Goal: Task Accomplishment & Management: Complete application form

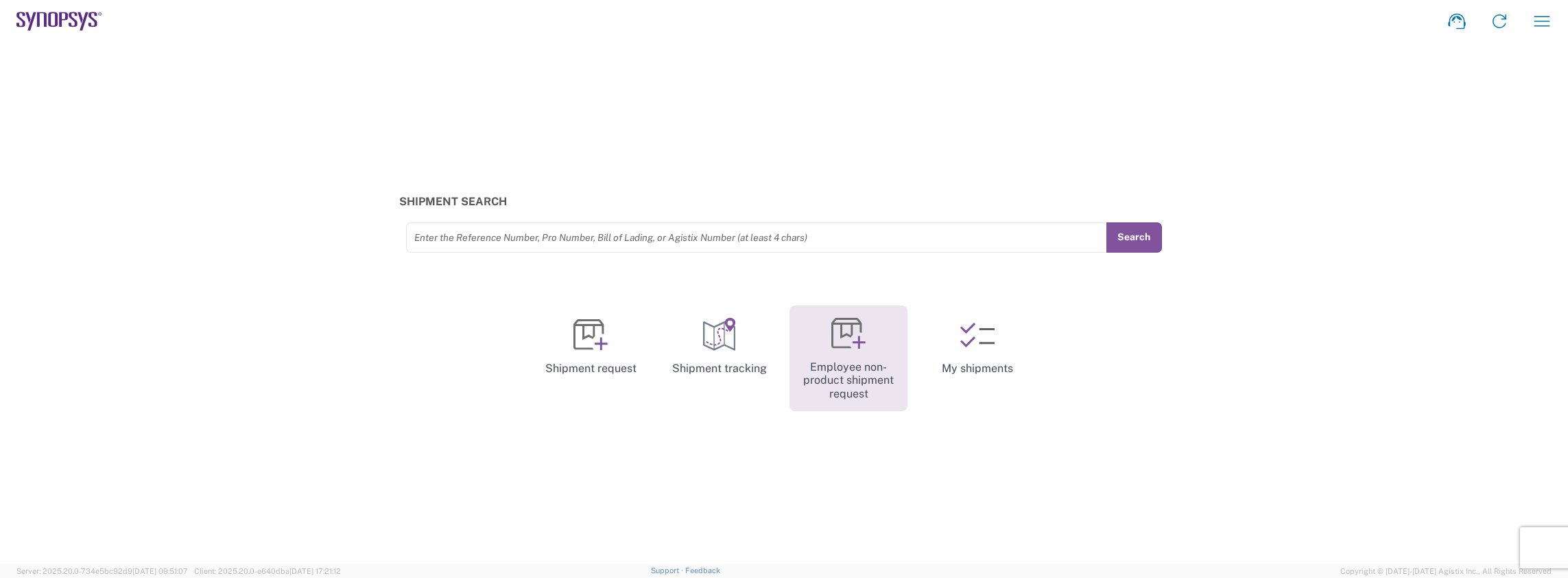
click at [837, 330] on icon at bounding box center [849, 333] width 35 height 35
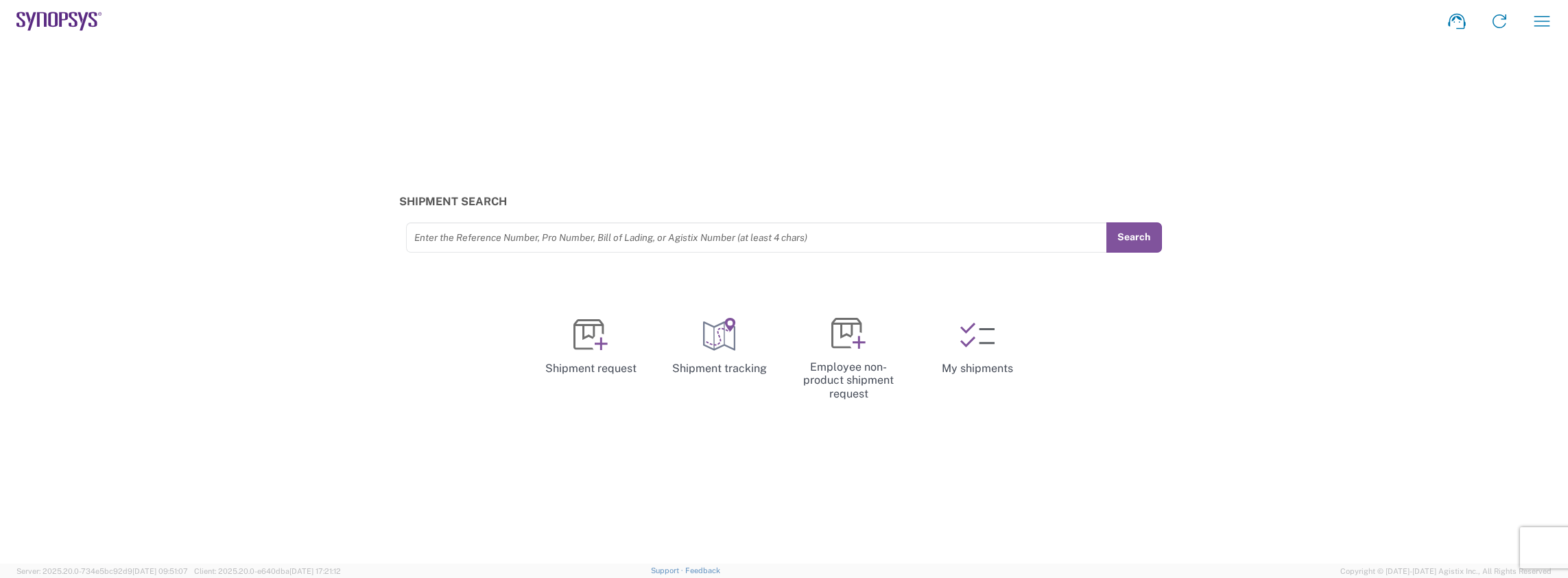
click at [500, 235] on input "text" at bounding box center [756, 236] width 685 height 24
type input "57081677"
click at [1149, 230] on button "Search" at bounding box center [1133, 237] width 56 height 30
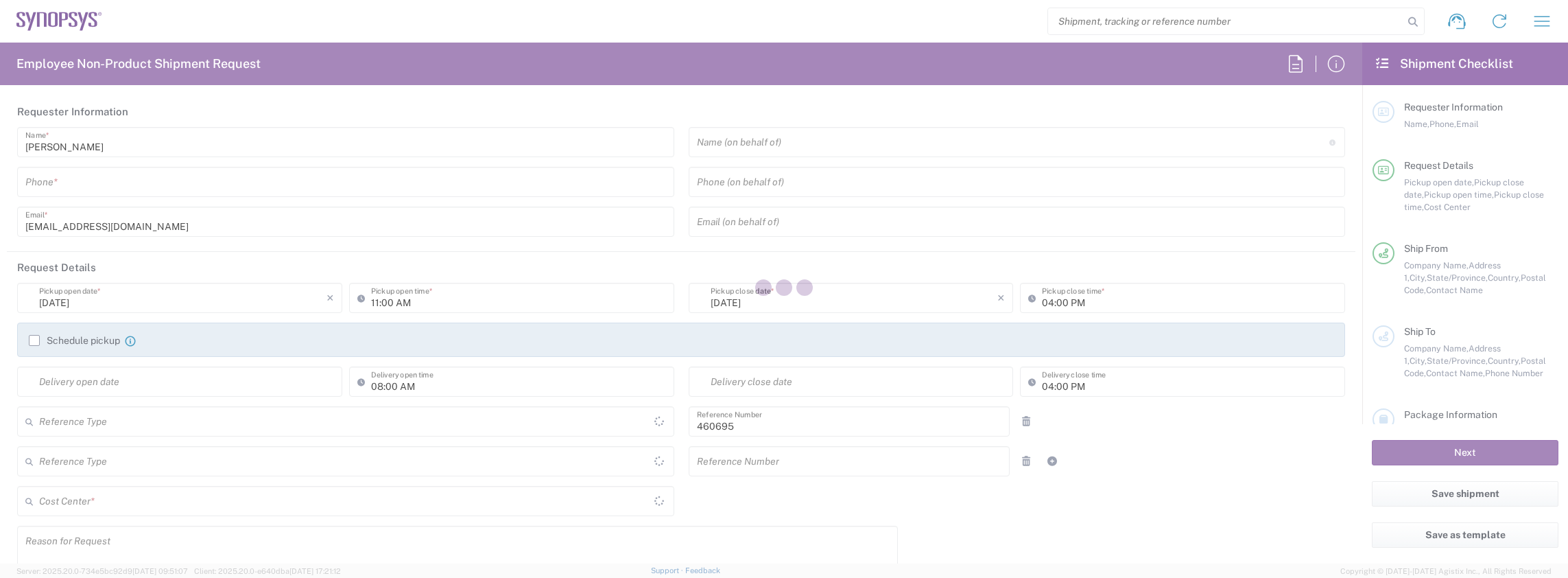
type input "Department"
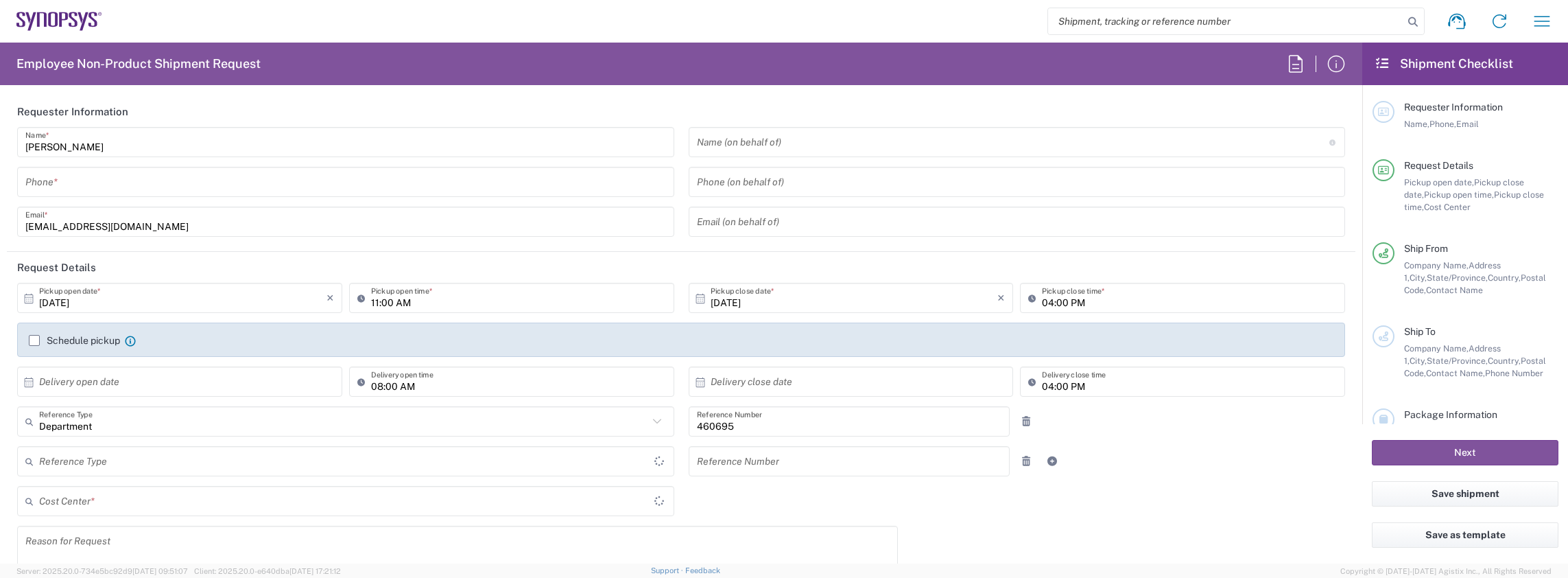
type input "Delivered at Place"
type input "US01, SDG, M, HAPSOp 460695"
type input "[GEOGRAPHIC_DATA]"
type input "[US_STATE]"
type input "[GEOGRAPHIC_DATA]"
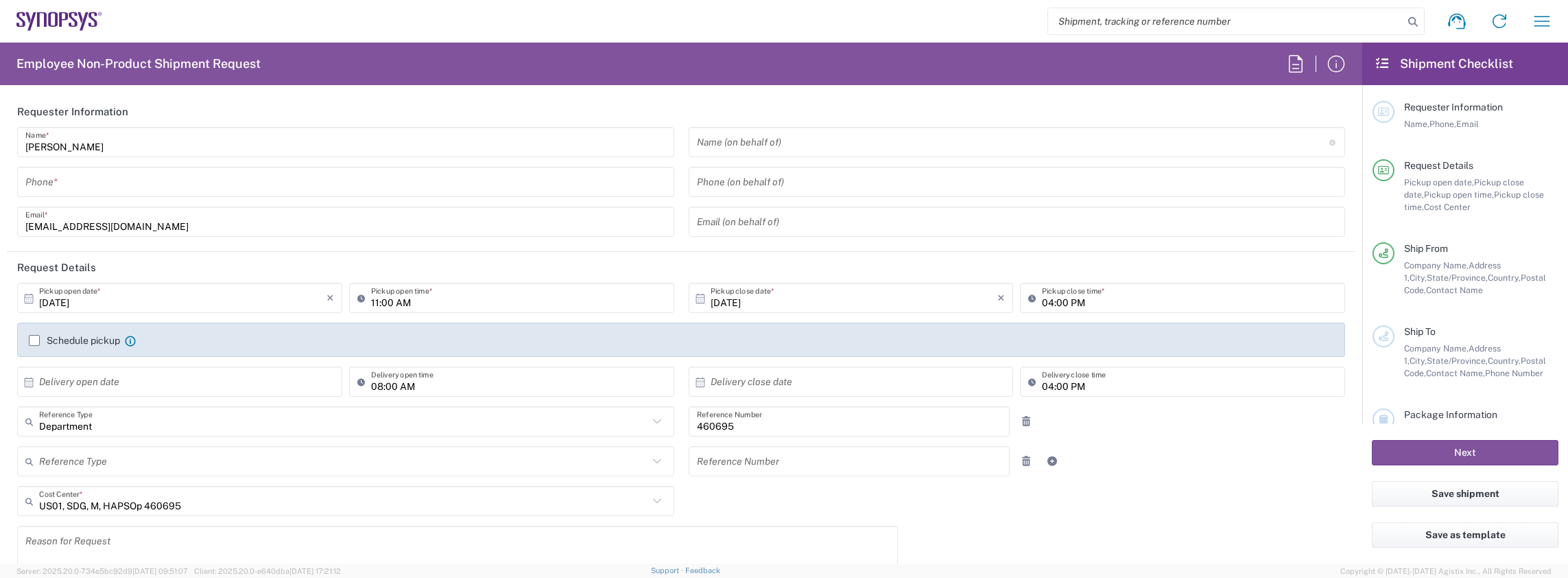
type input "Headquarters USSV"
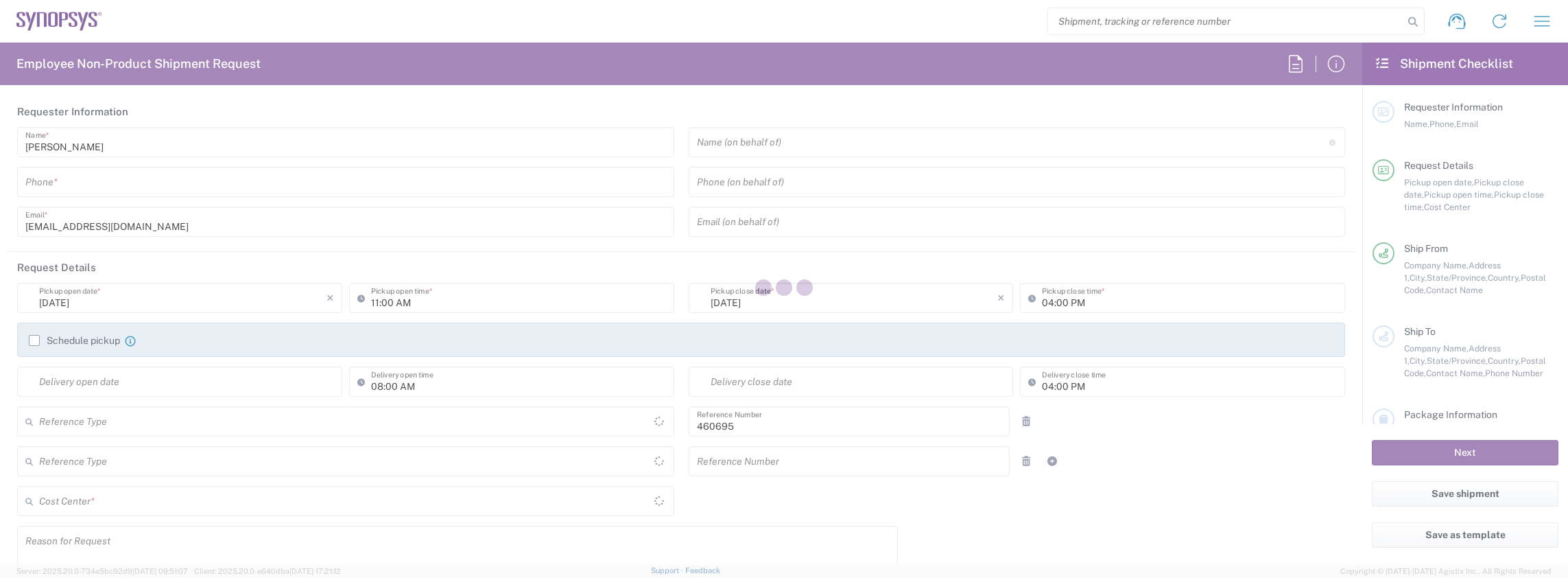
type input "Department"
type input "Delivered at Place"
type input "US01, SDG, M, HAPSOp 460695"
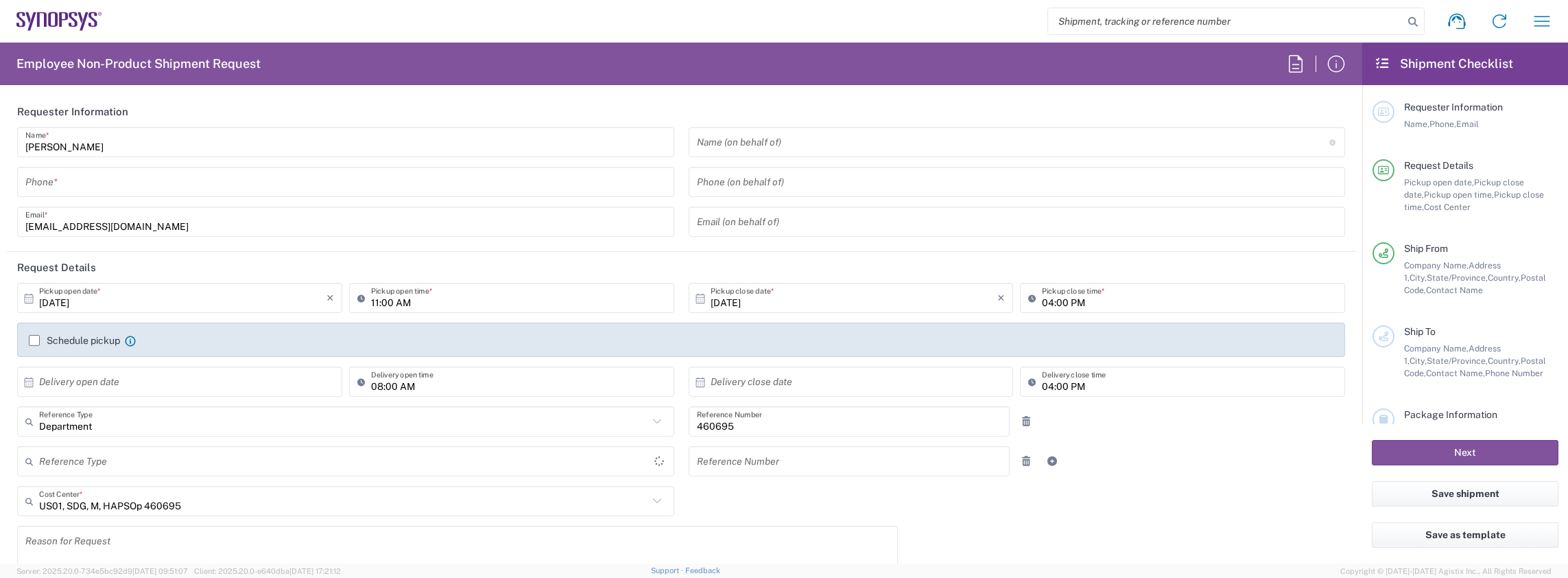
type input "[GEOGRAPHIC_DATA]"
type input "[US_STATE]"
type input "[GEOGRAPHIC_DATA]"
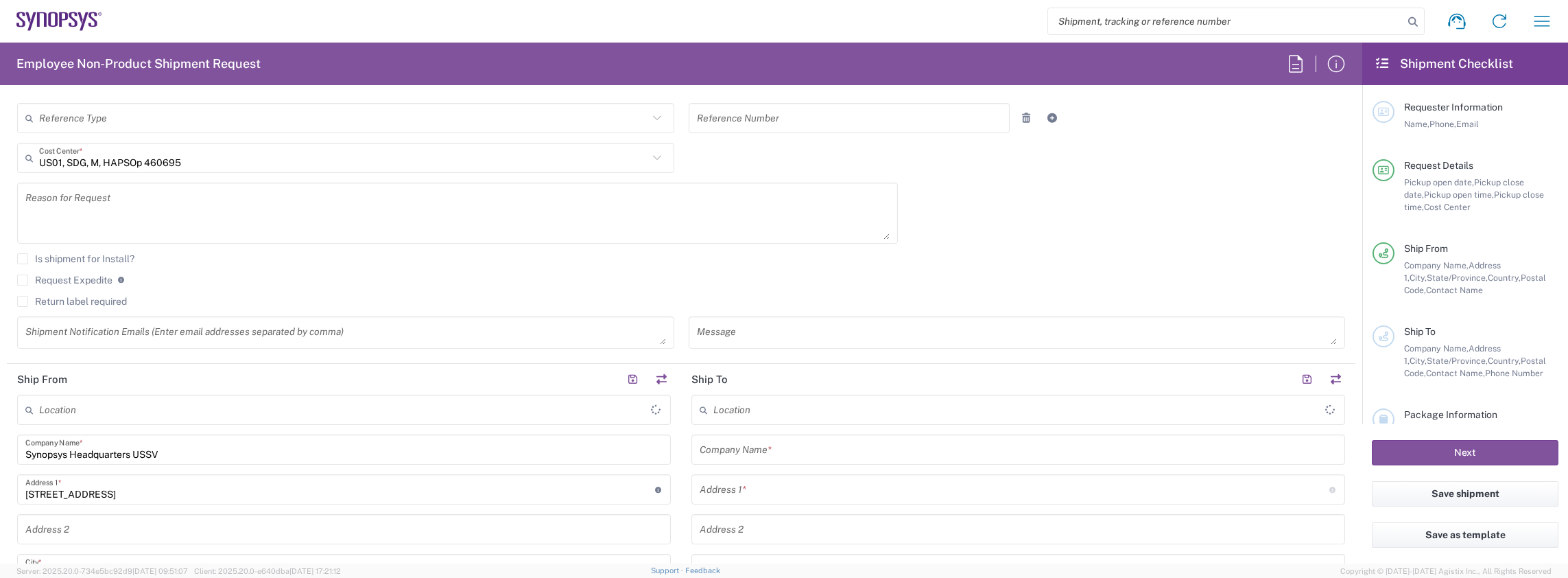
type input "Headquarters USSV"
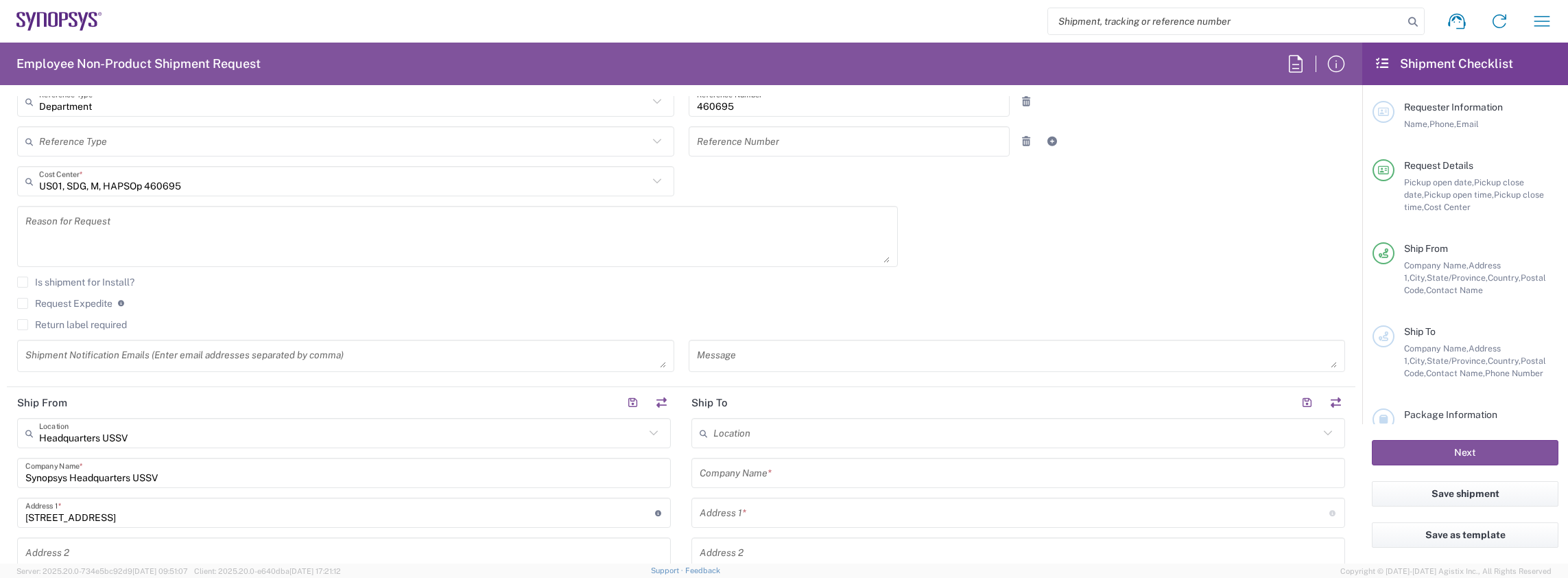
scroll to position [549, 0]
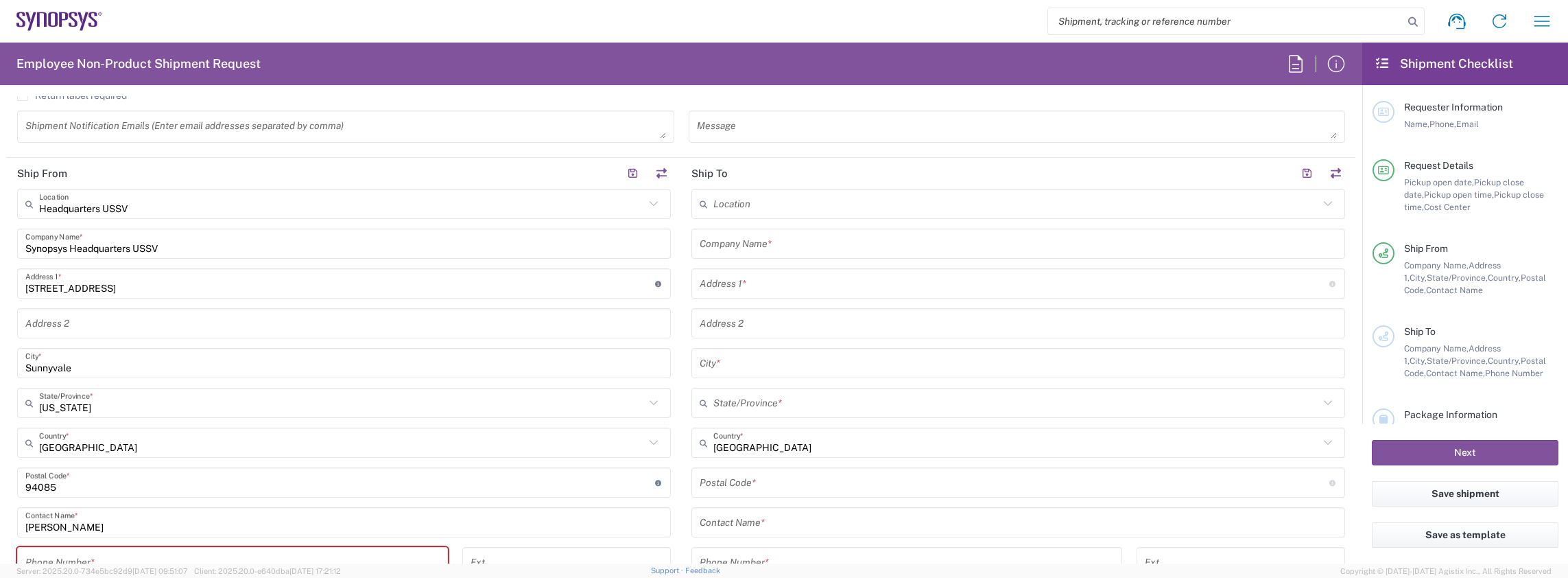
click at [777, 249] on input "text" at bounding box center [1018, 244] width 637 height 24
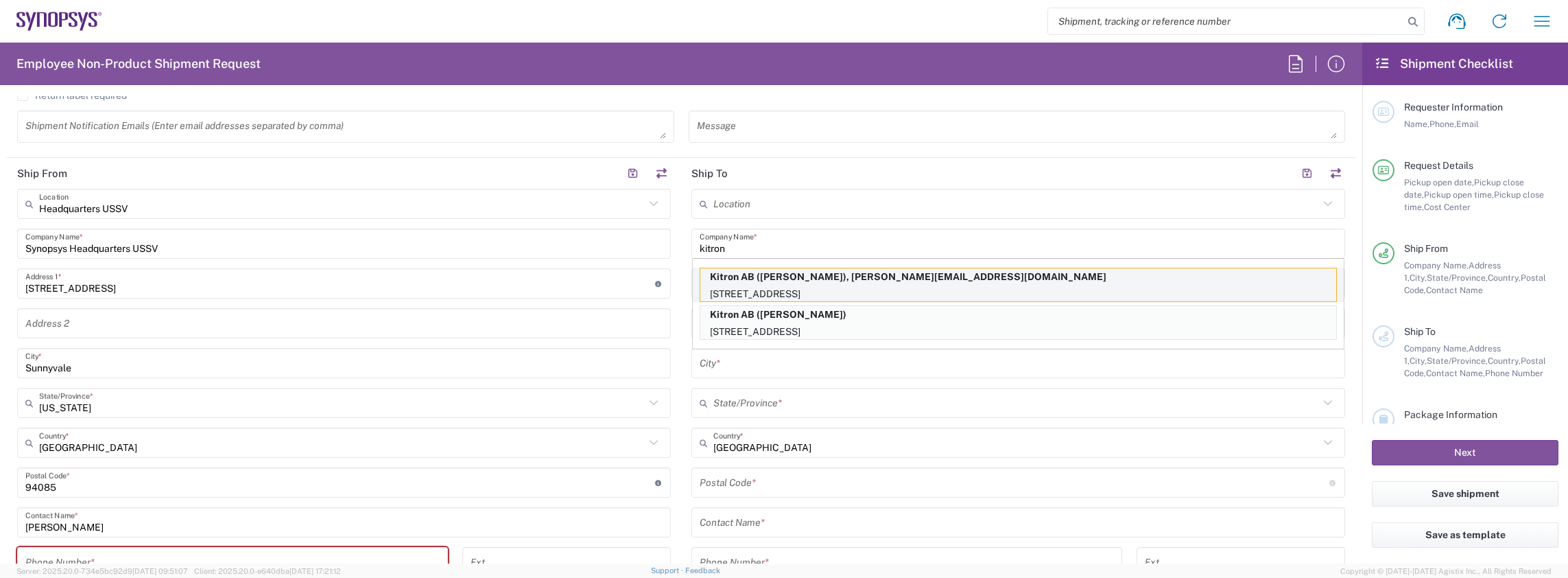
click at [838, 282] on p "Kitron AB (Marcus Warhag), marcus.warhag@kitron.com" at bounding box center [1018, 277] width 636 height 17
type input "Kitron AB"
type input "Mobelvagen 5"
type input "Jonkoping"
type input "[GEOGRAPHIC_DATA]"
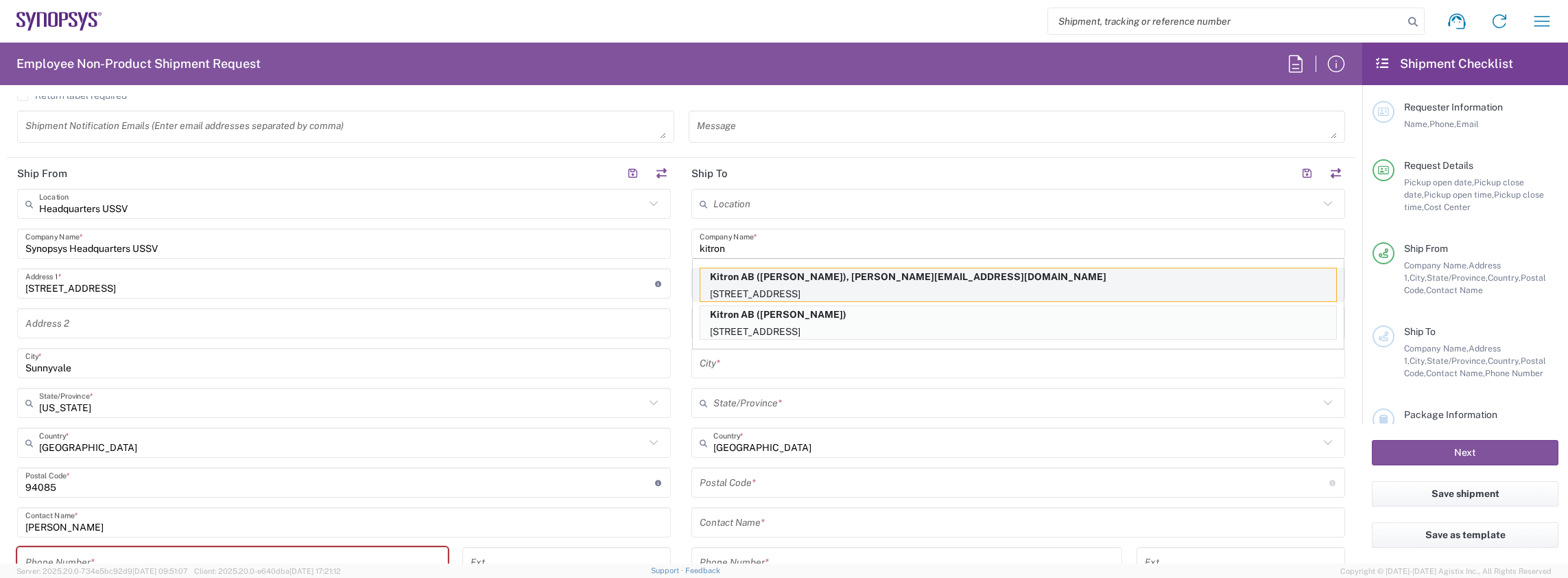
type input "55652"
type input "Marcus Warhag"
type input "+46 36-290 21 66"
type input "marcus.warhag@kitron.com"
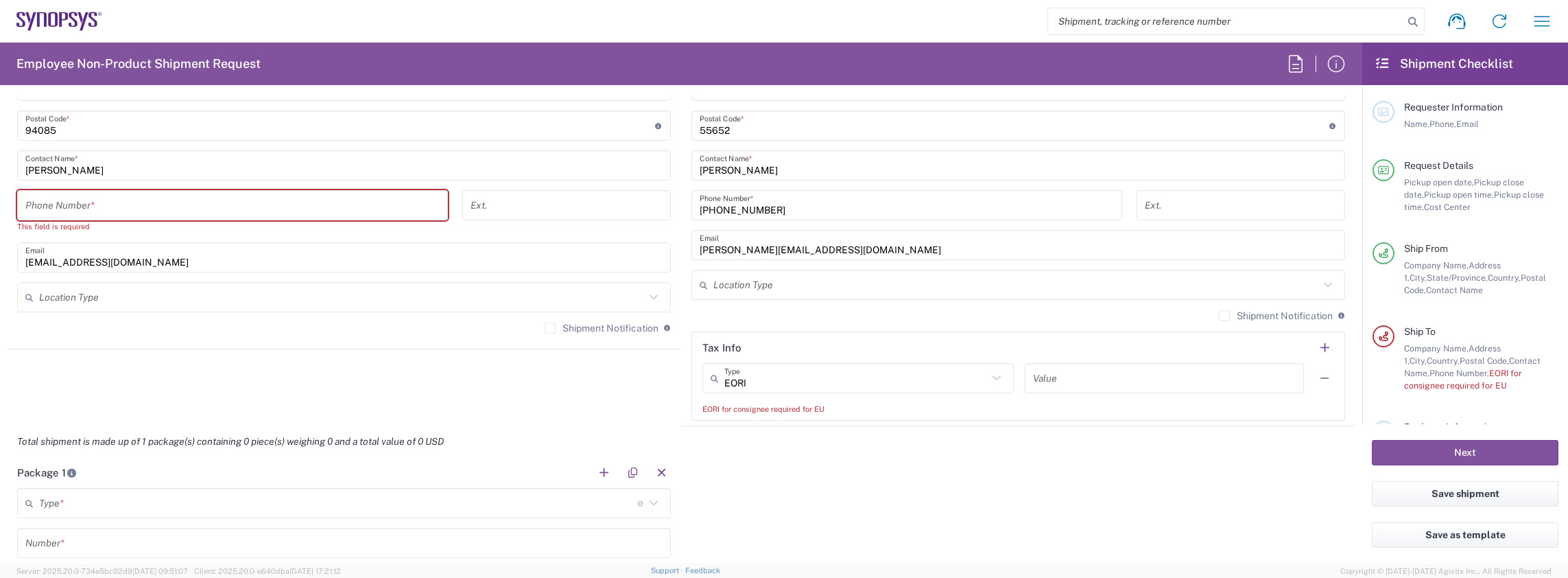
scroll to position [961, 0]
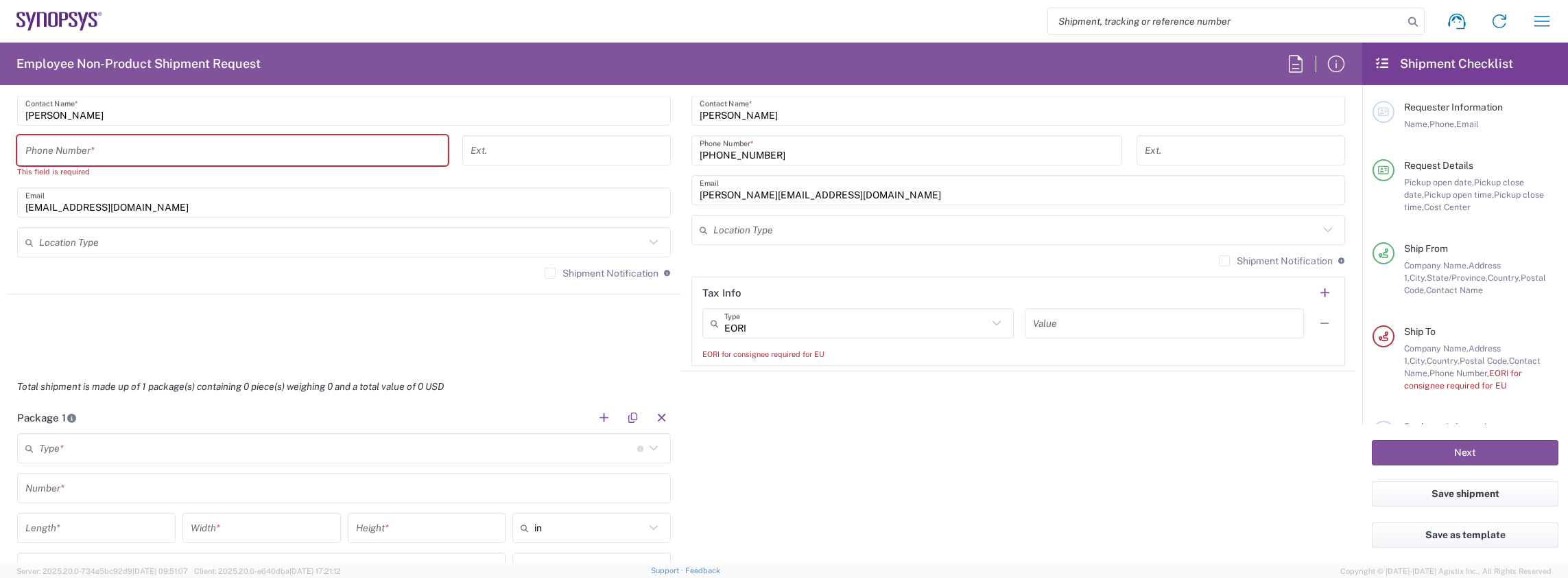
click at [280, 146] on input "tel" at bounding box center [232, 150] width 414 height 24
type input "5103642639"
type input "[EMAIL_ADDRESS][DOMAIN_NAME]"
type input "[PERSON_NAME]"
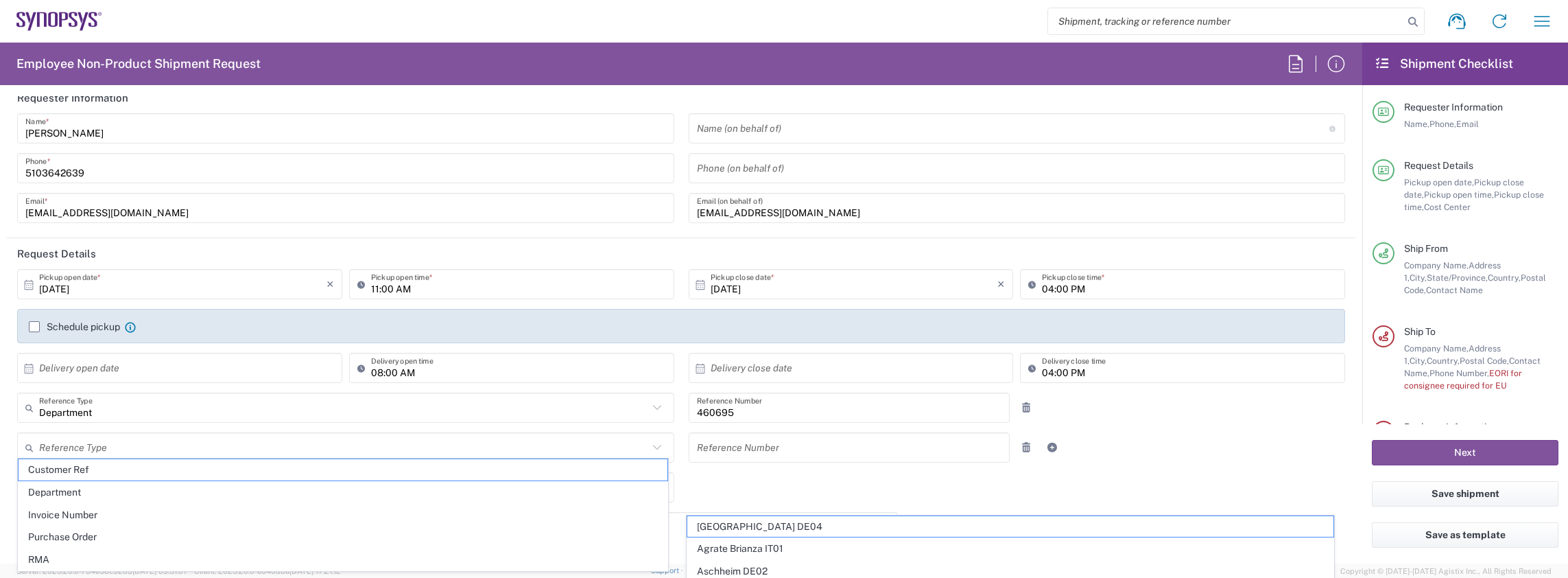
scroll to position [0, 0]
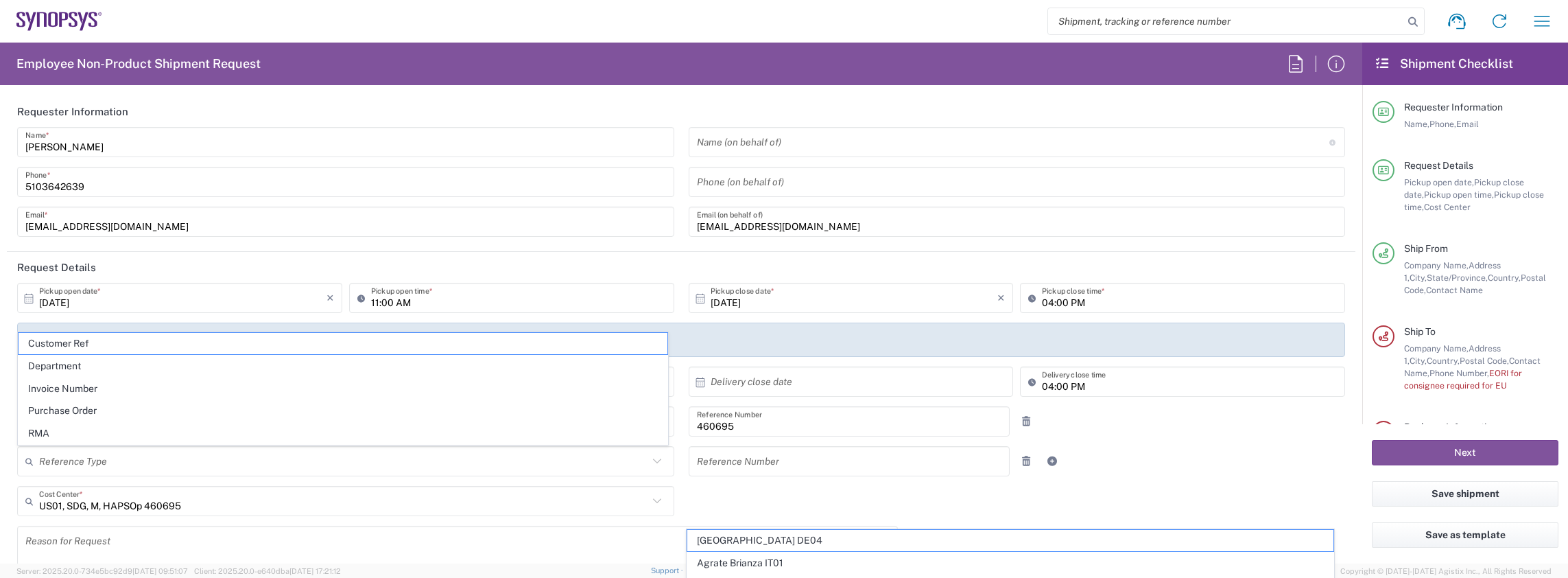
click at [1114, 19] on input "search" at bounding box center [1226, 21] width 356 height 26
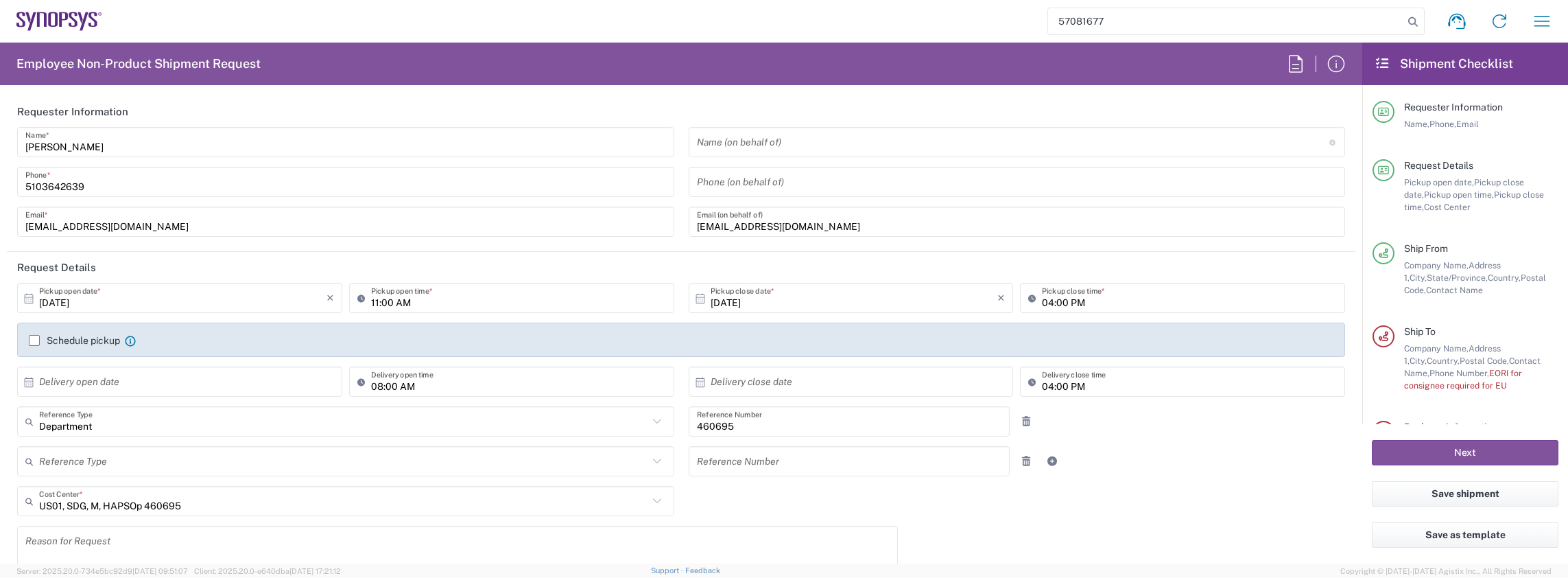
type input "57081677"
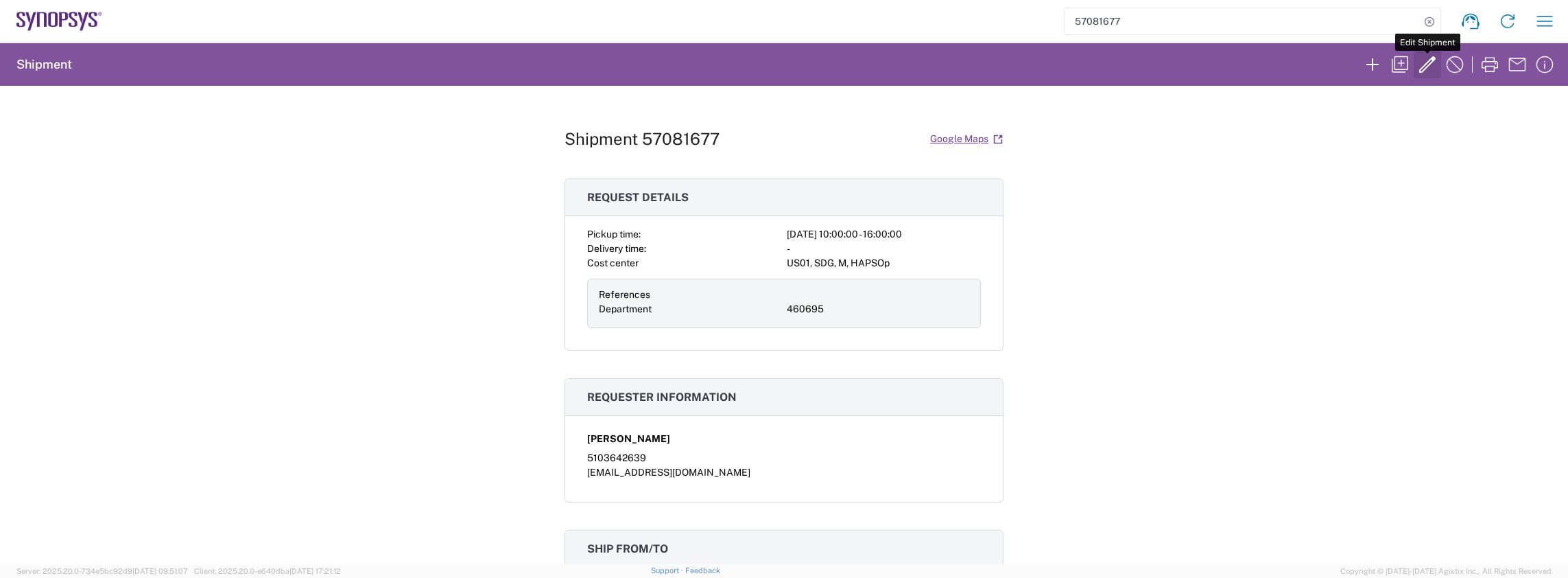
click at [1426, 64] on icon "button" at bounding box center [1427, 64] width 16 height 16
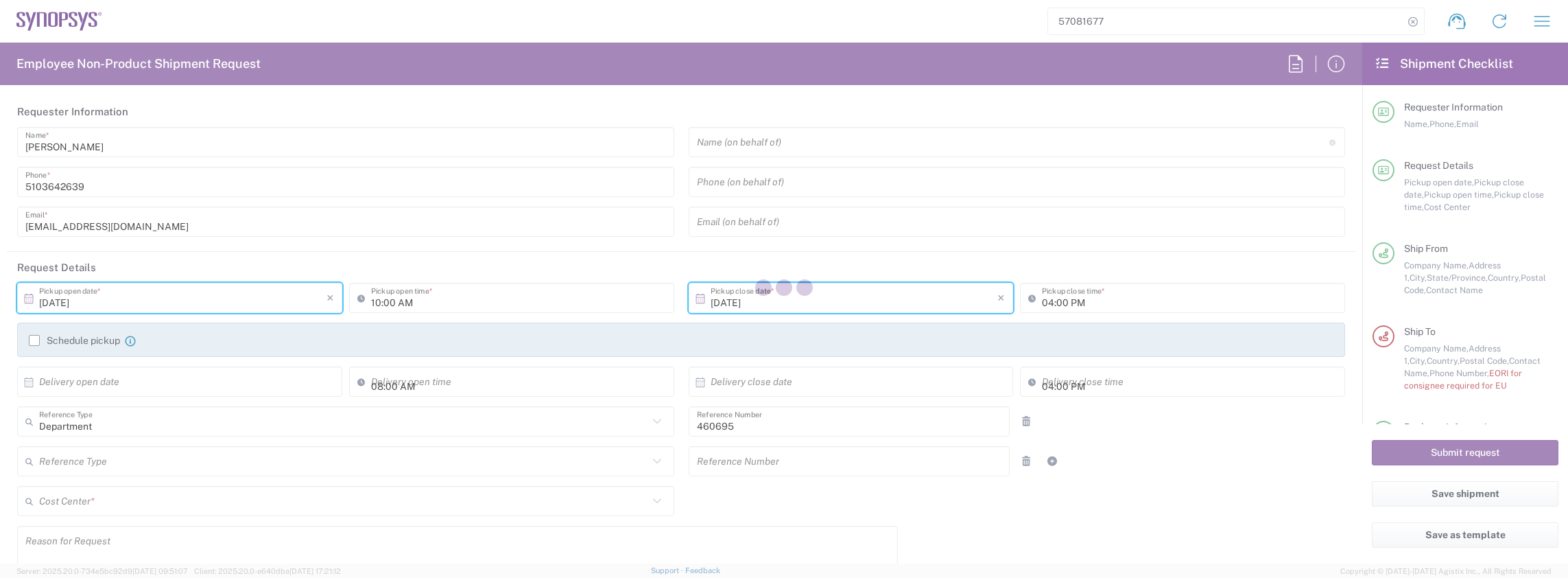
type input "[US_STATE]"
type input "Cardboard Box(es)"
type input "US01, SDG, M, HAPSOp 460695"
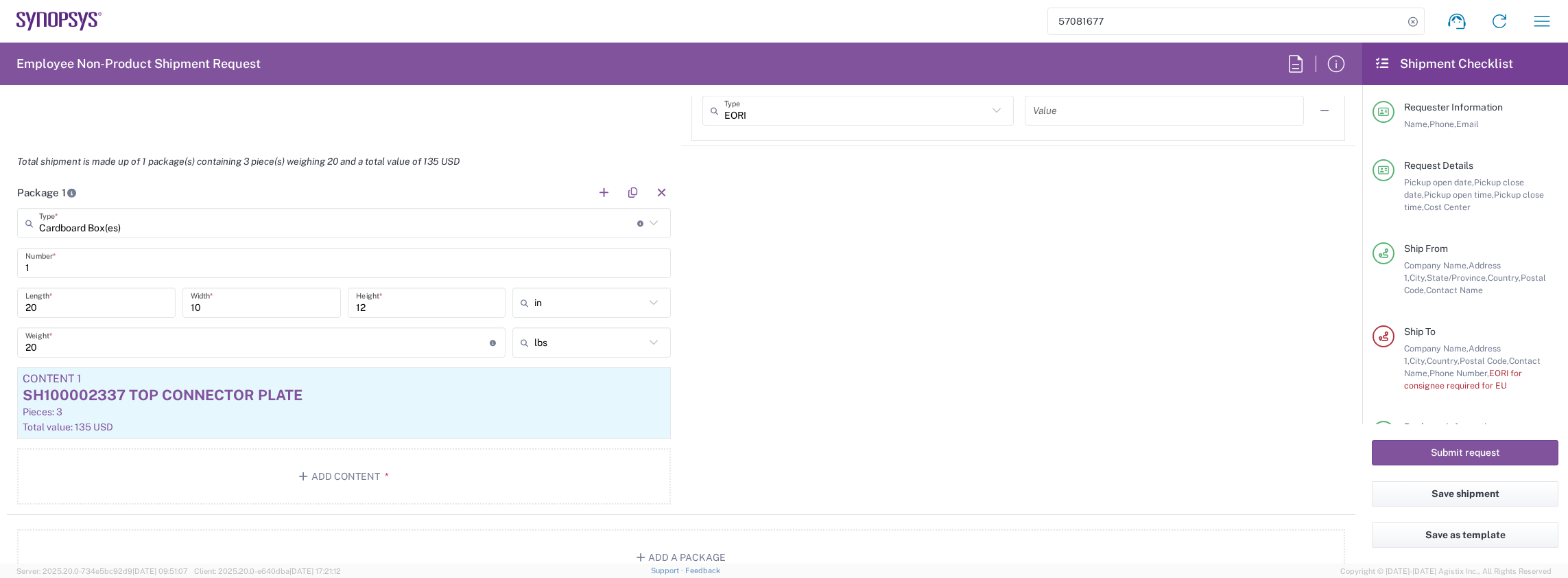
scroll to position [1235, 0]
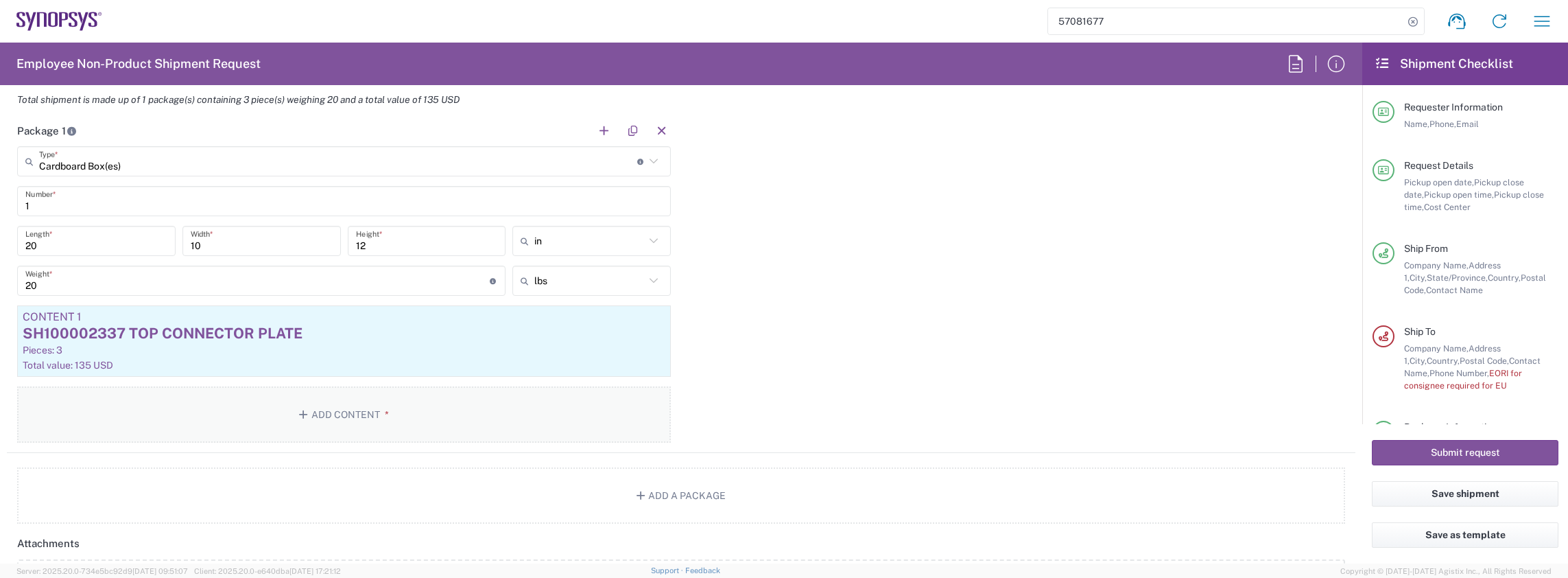
click at [361, 412] on button "Add Content *" at bounding box center [344, 414] width 654 height 56
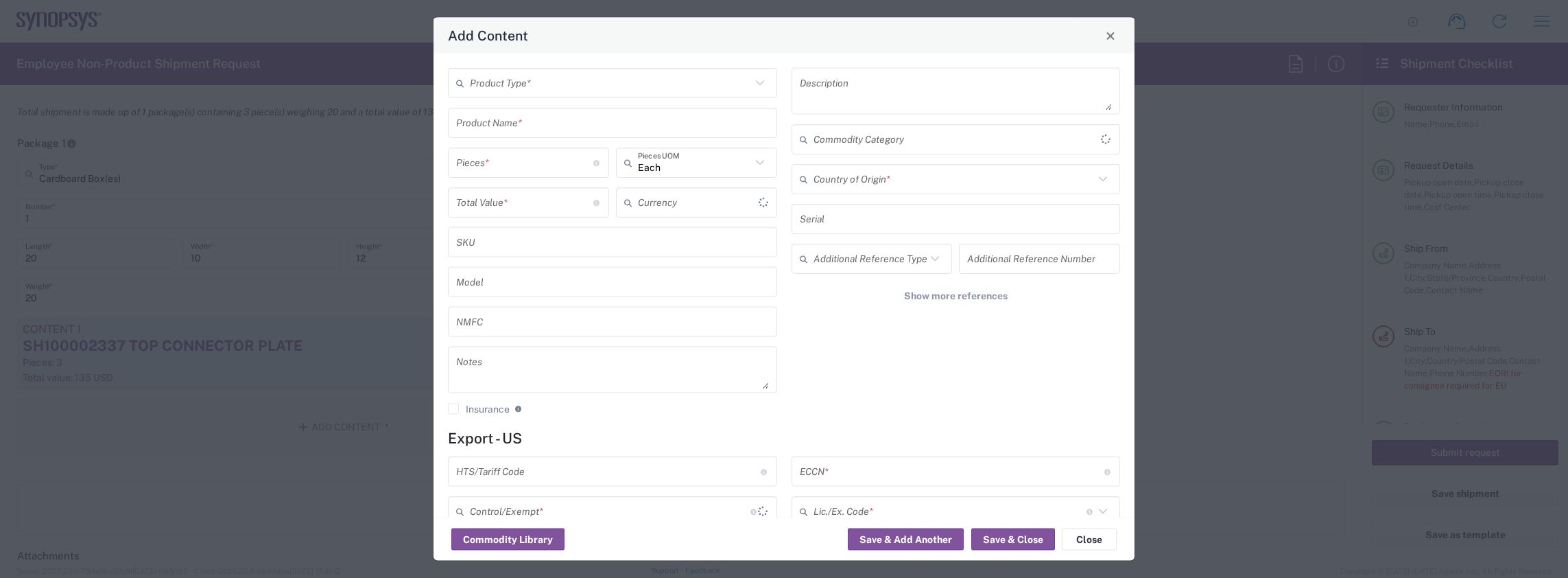
scroll to position [1247, 0]
type input "US Dollar"
click at [1114, 37] on span "Close" at bounding box center [1110, 36] width 10 height 10
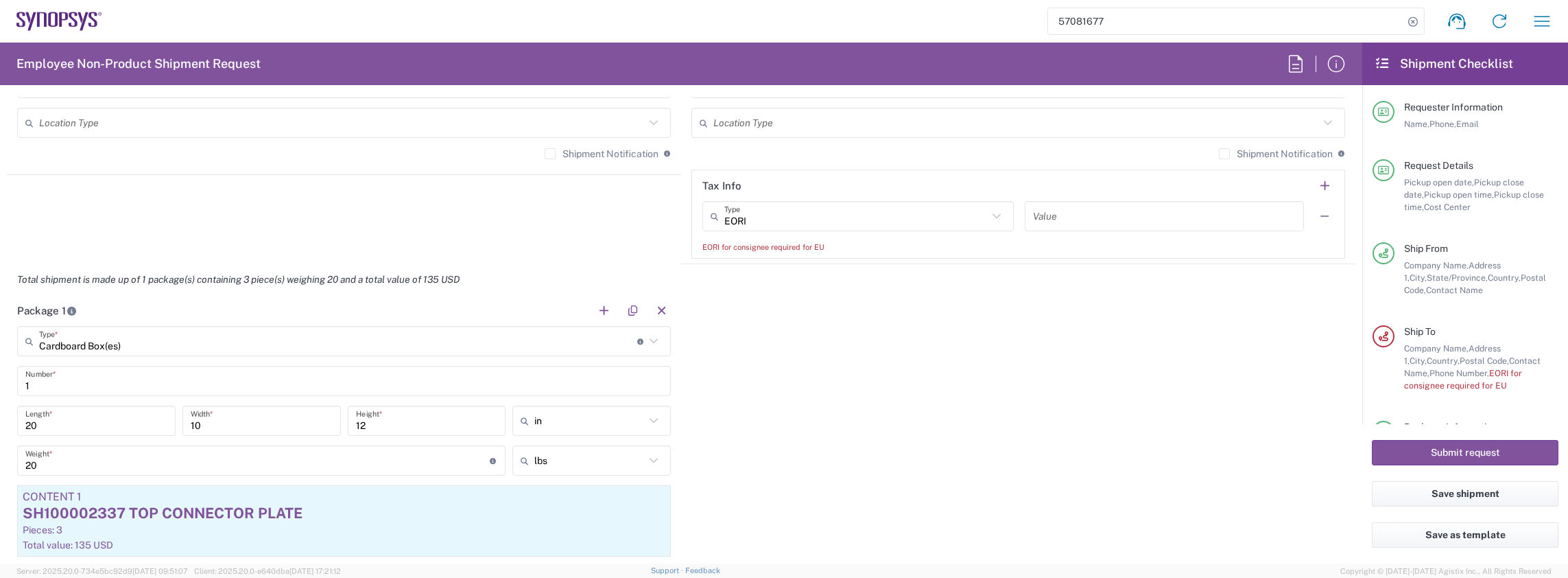
scroll to position [1214, 0]
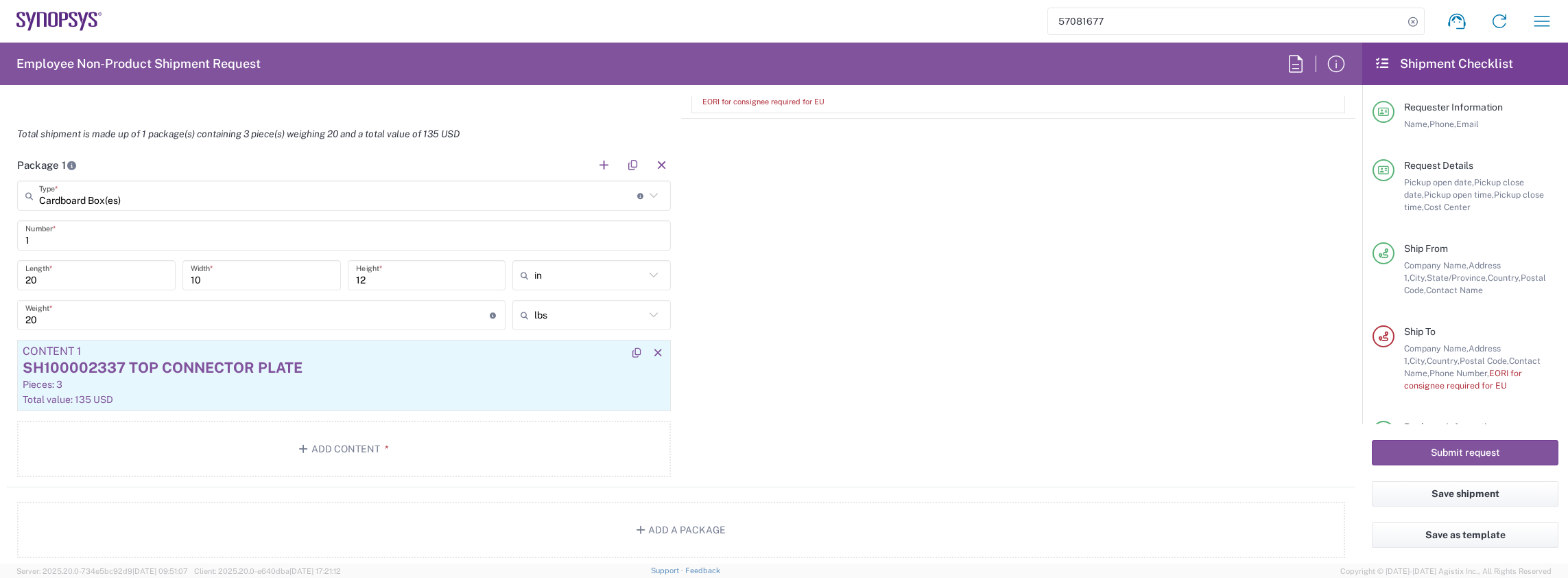
click at [224, 360] on div "SH100002337 TOP CONNECTOR PLATE" at bounding box center [344, 367] width 643 height 21
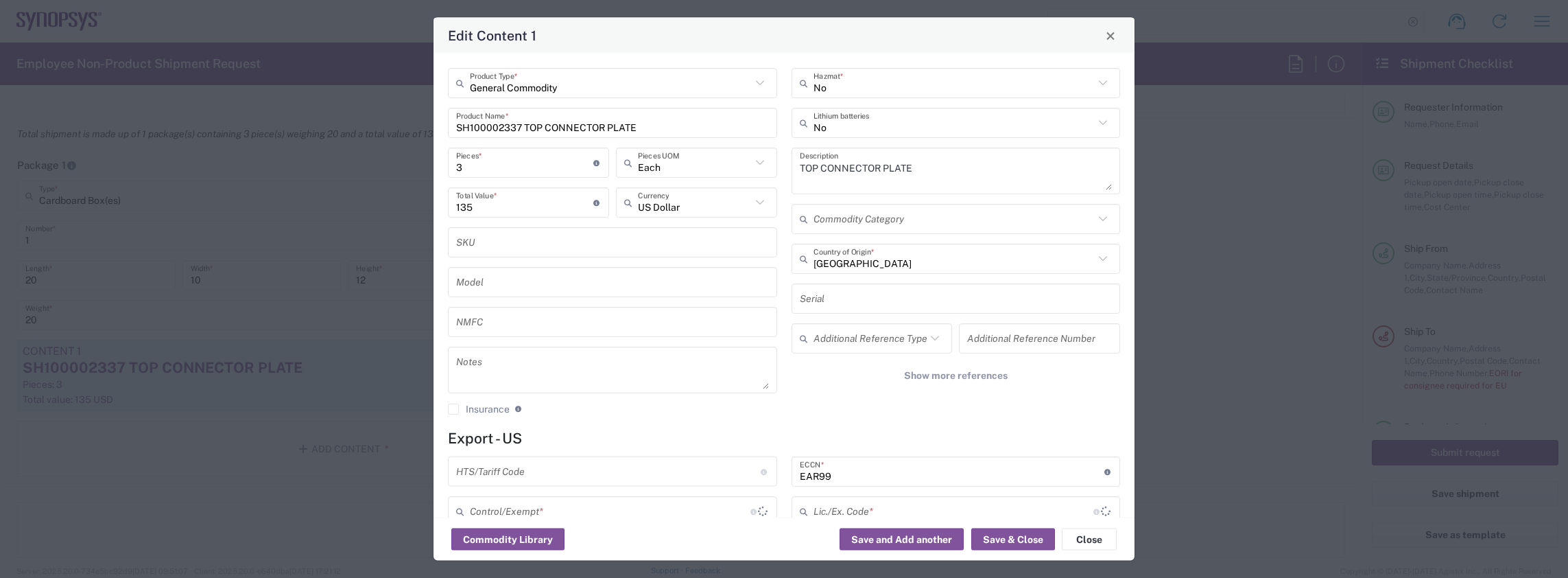
type input "BIS"
type input "NONE - License Required"
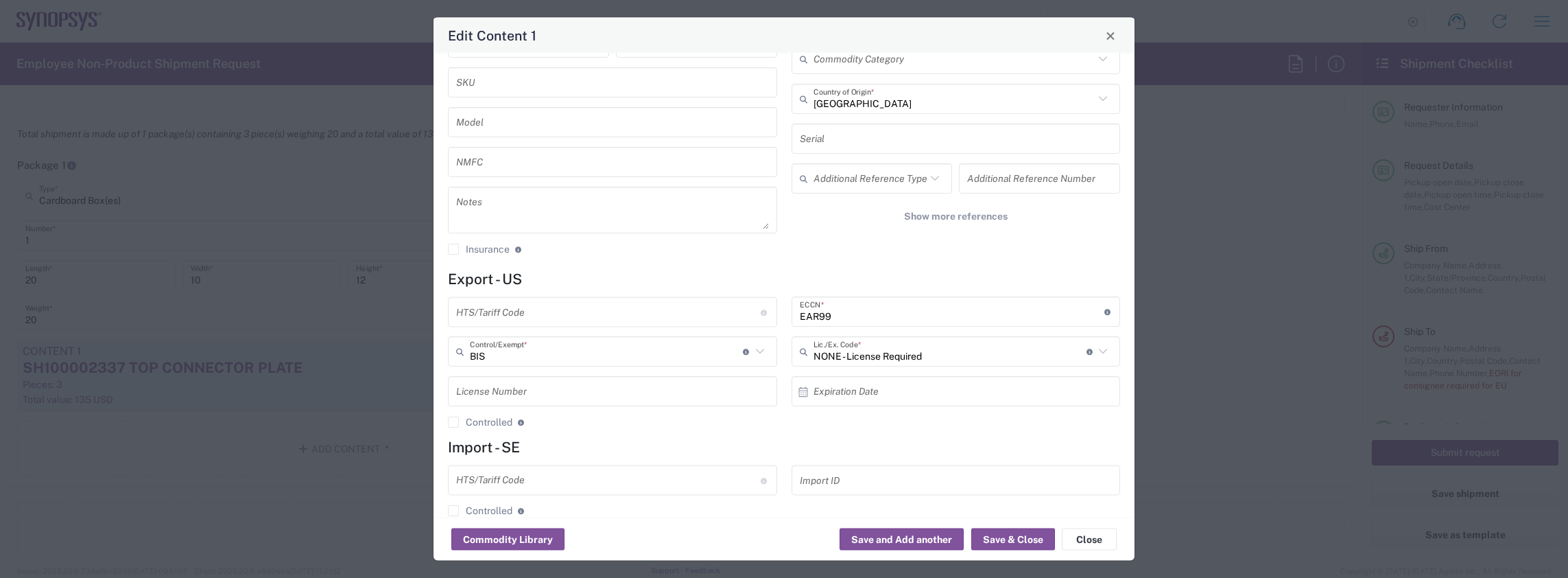
scroll to position [181, 0]
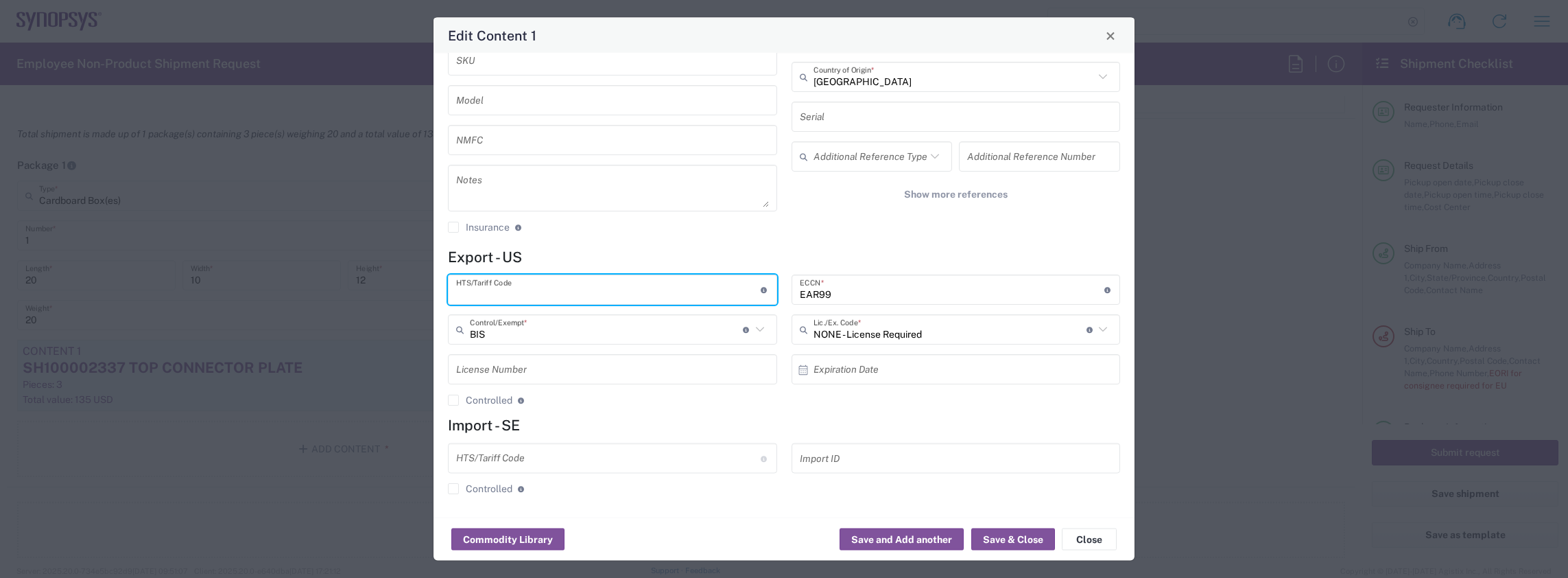
click at [513, 293] on input "text" at bounding box center [608, 290] width 305 height 24
drag, startPoint x: 500, startPoint y: 296, endPoint x: 410, endPoint y: 296, distance: 90.0
click at [410, 296] on div "Edit Content 1 General Commodity Product Type * SH100002337 TOP CONNECTOR PLATE…" at bounding box center [784, 289] width 1568 height 578
paste input "0000"
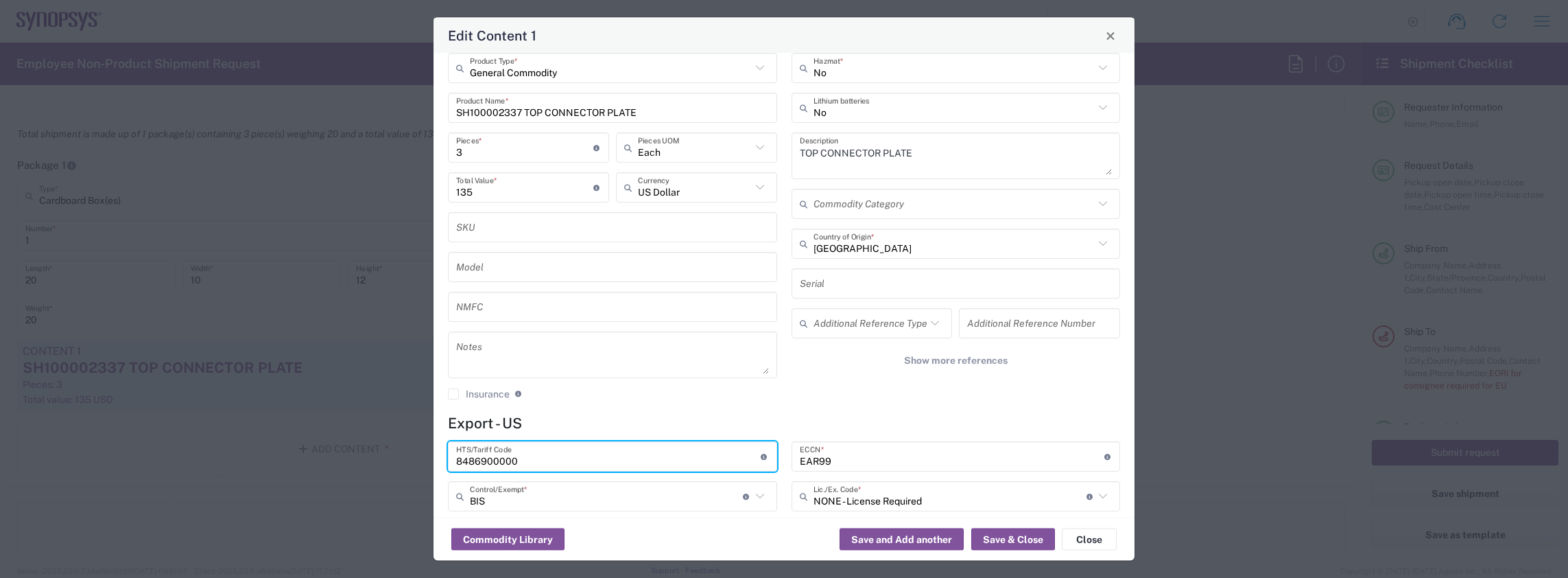
scroll to position [0, 0]
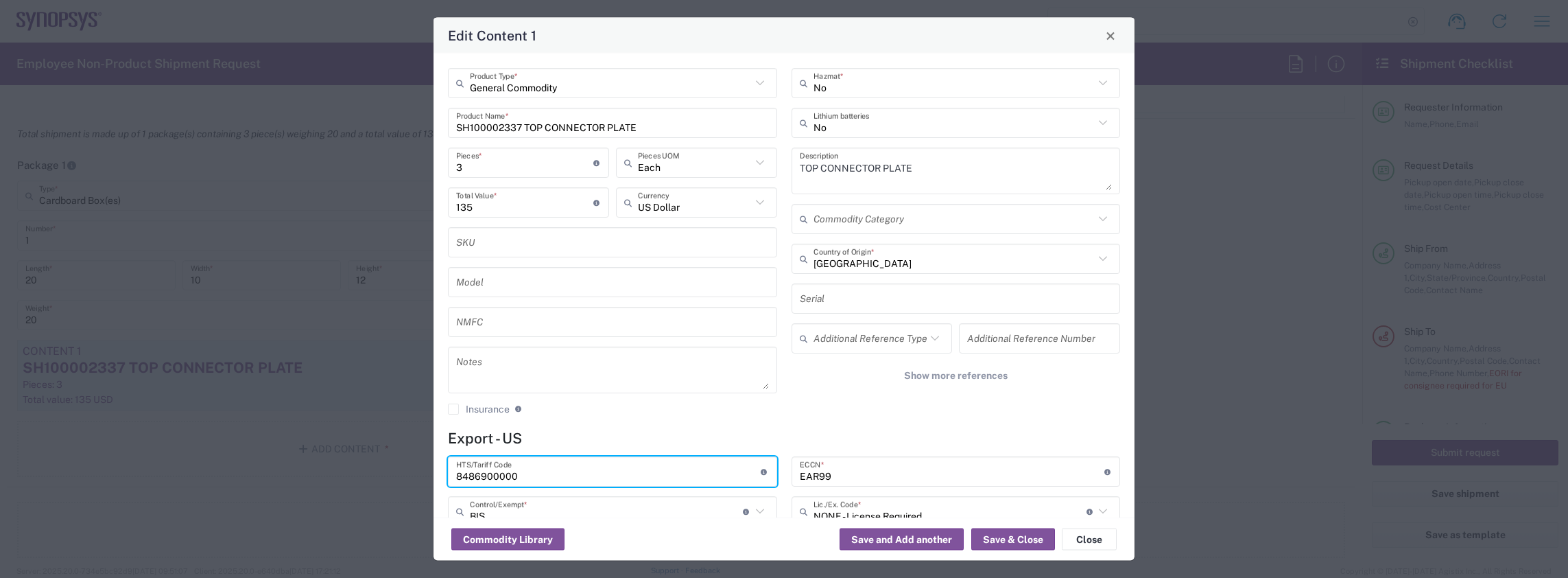
type input "8486900000"
click at [957, 258] on input "text" at bounding box center [954, 258] width 281 height 24
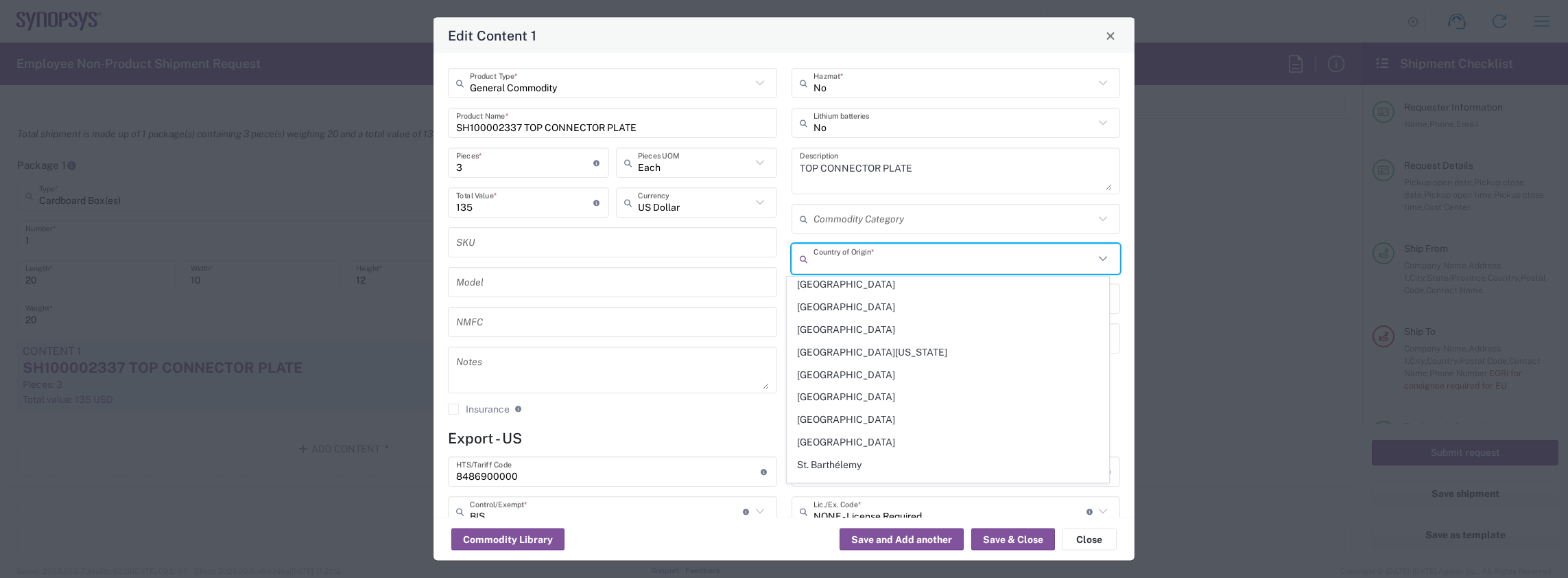
scroll to position [4630, 0]
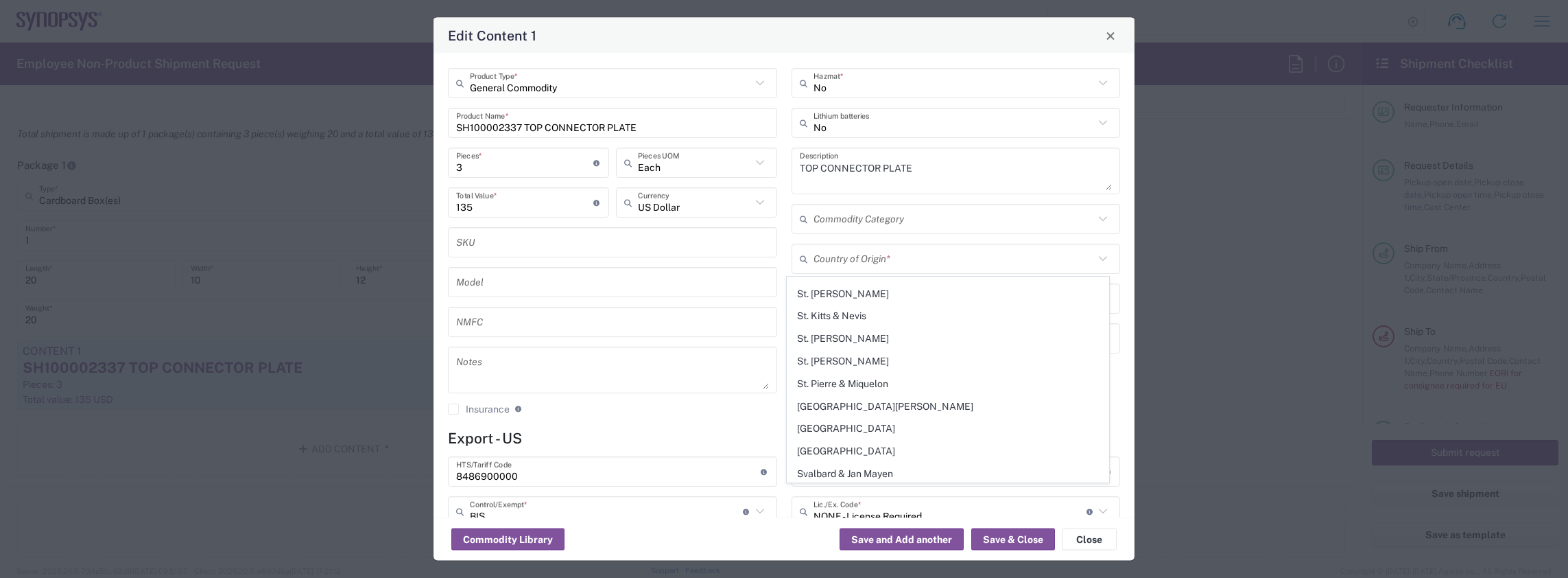
click at [842, 553] on span "[GEOGRAPHIC_DATA]" at bounding box center [948, 564] width 321 height 21
type input "[GEOGRAPHIC_DATA]"
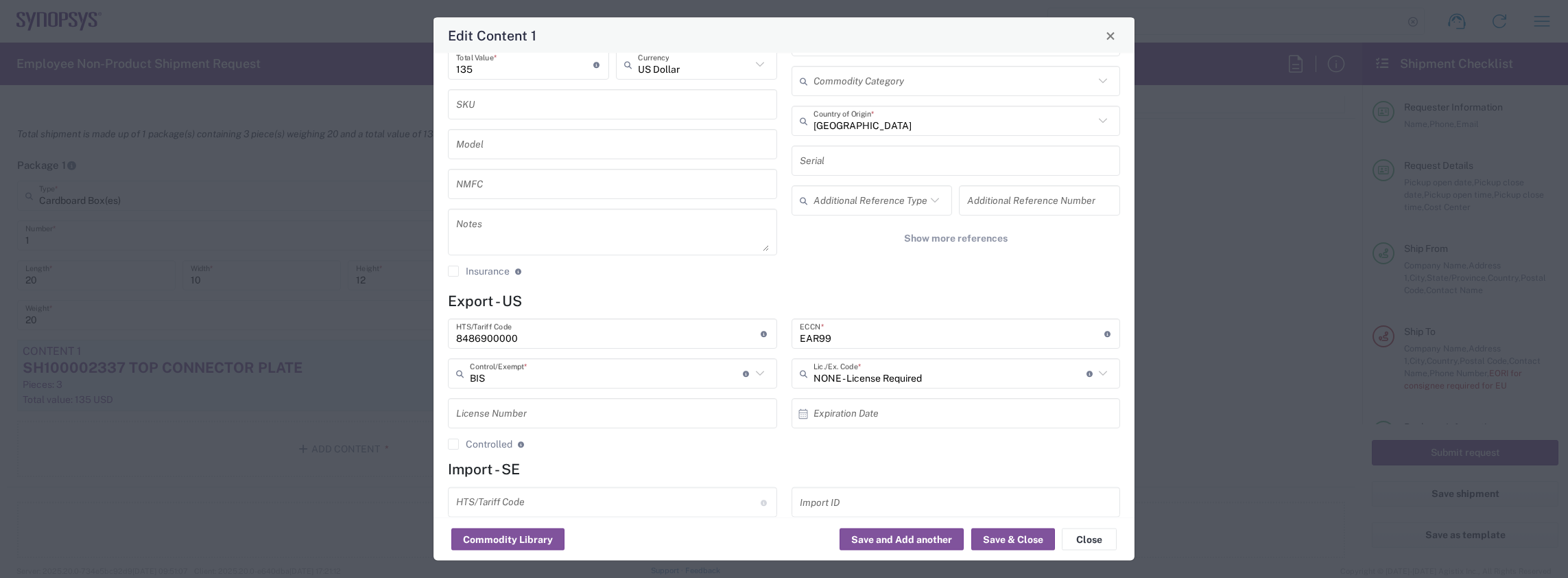
scroll to position [181, 0]
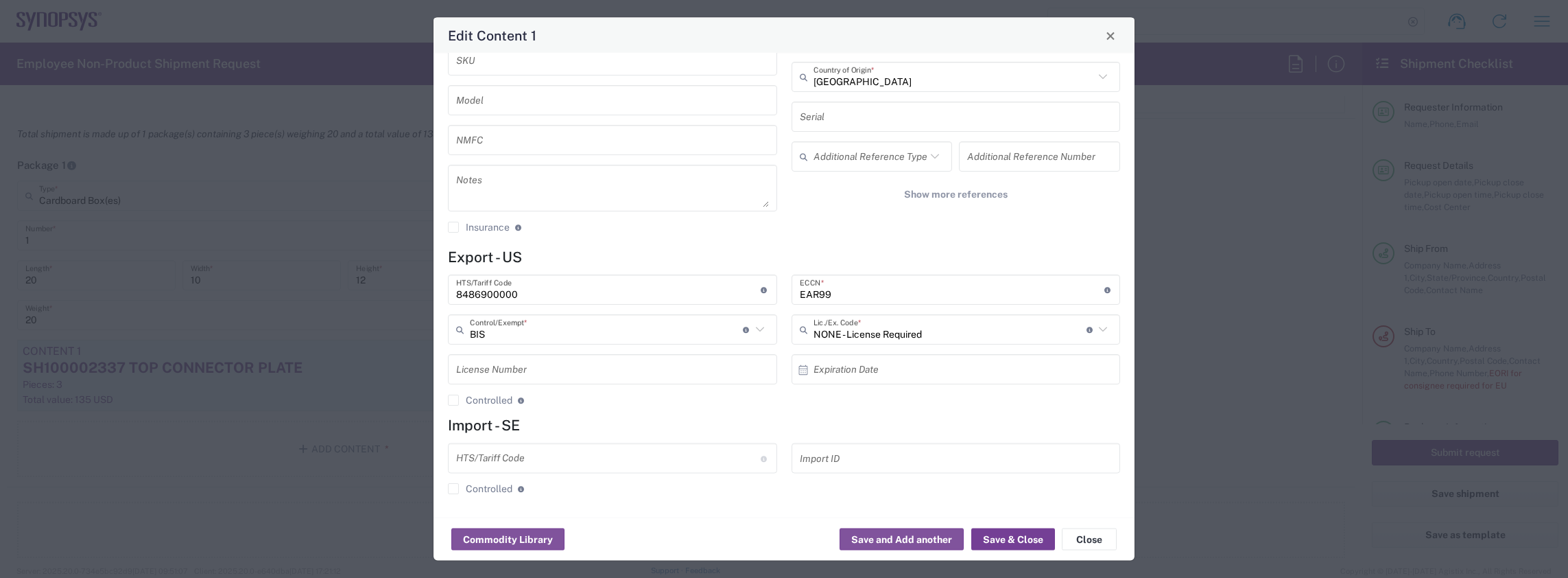
click at [1015, 540] on button "Save & Close" at bounding box center [1013, 539] width 84 height 22
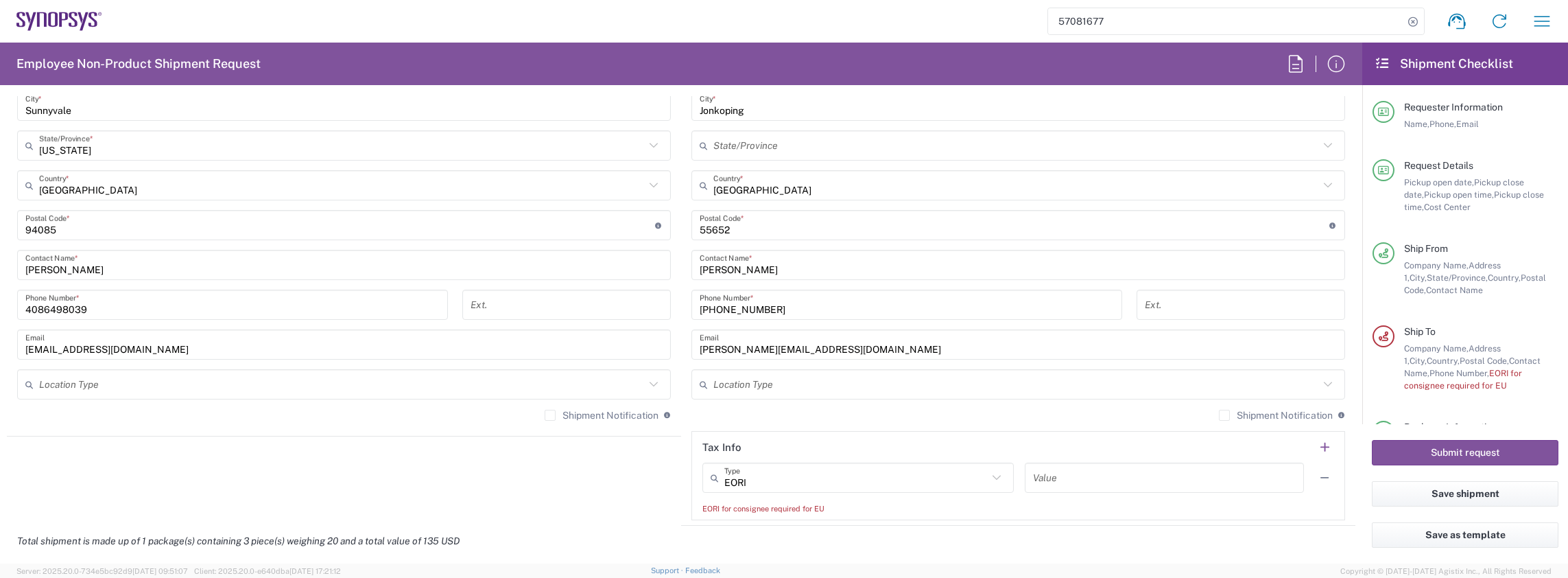
scroll to position [961, 0]
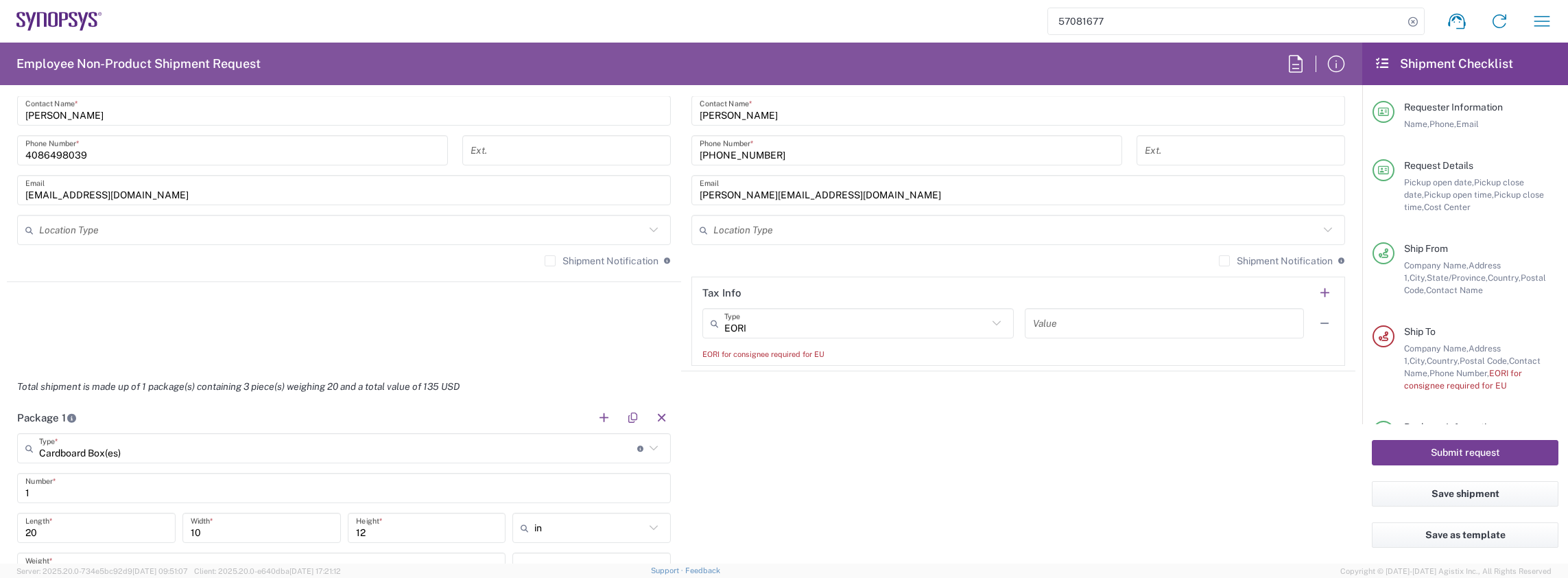
click at [1454, 450] on button "Submit request" at bounding box center [1465, 452] width 187 height 26
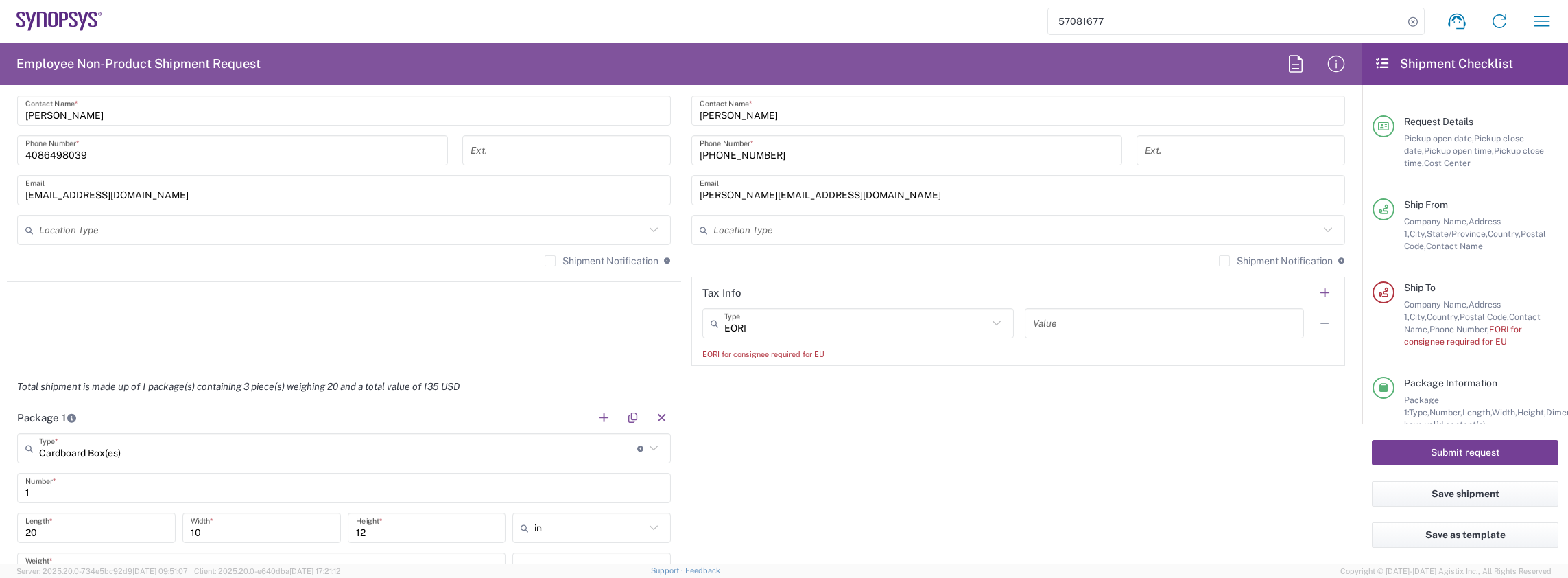
scroll to position [78, 0]
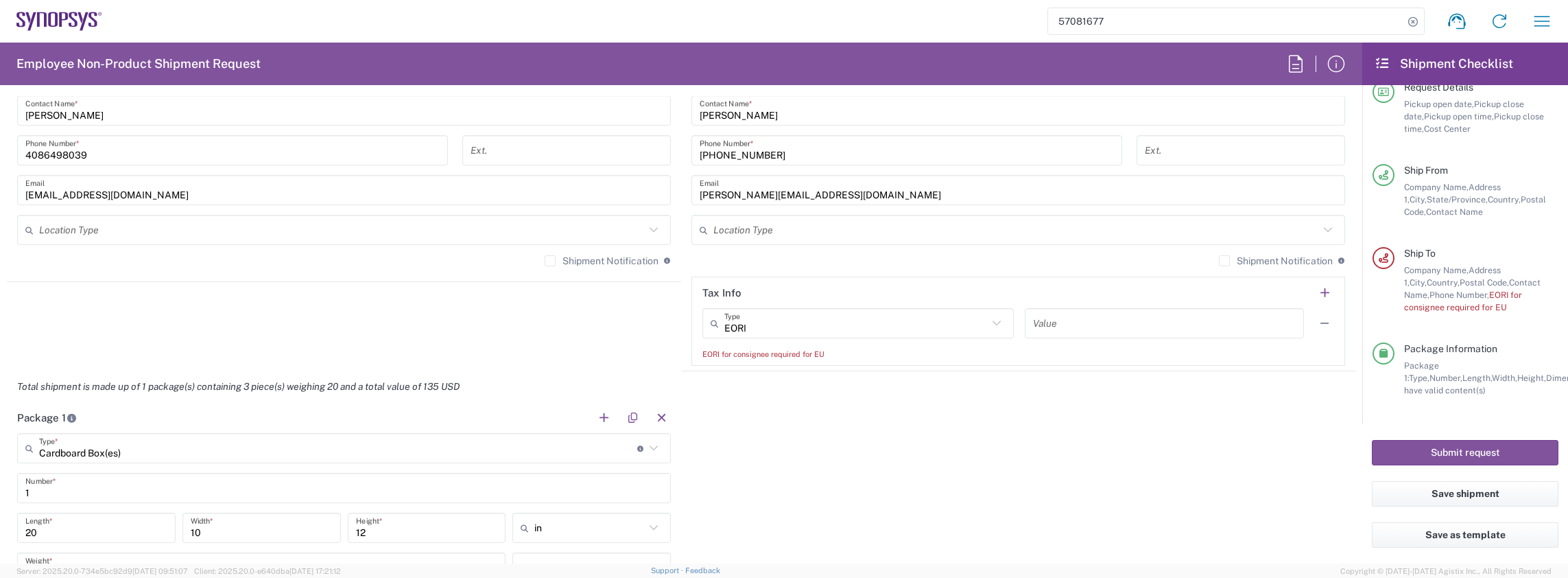
click at [992, 319] on icon at bounding box center [997, 324] width 18 height 18
click at [742, 347] on span "EORI" at bounding box center [851, 351] width 306 height 21
click at [760, 324] on input "text" at bounding box center [856, 323] width 263 height 24
click at [710, 381] on span "EORI" at bounding box center [851, 374] width 306 height 21
type input "EORI"
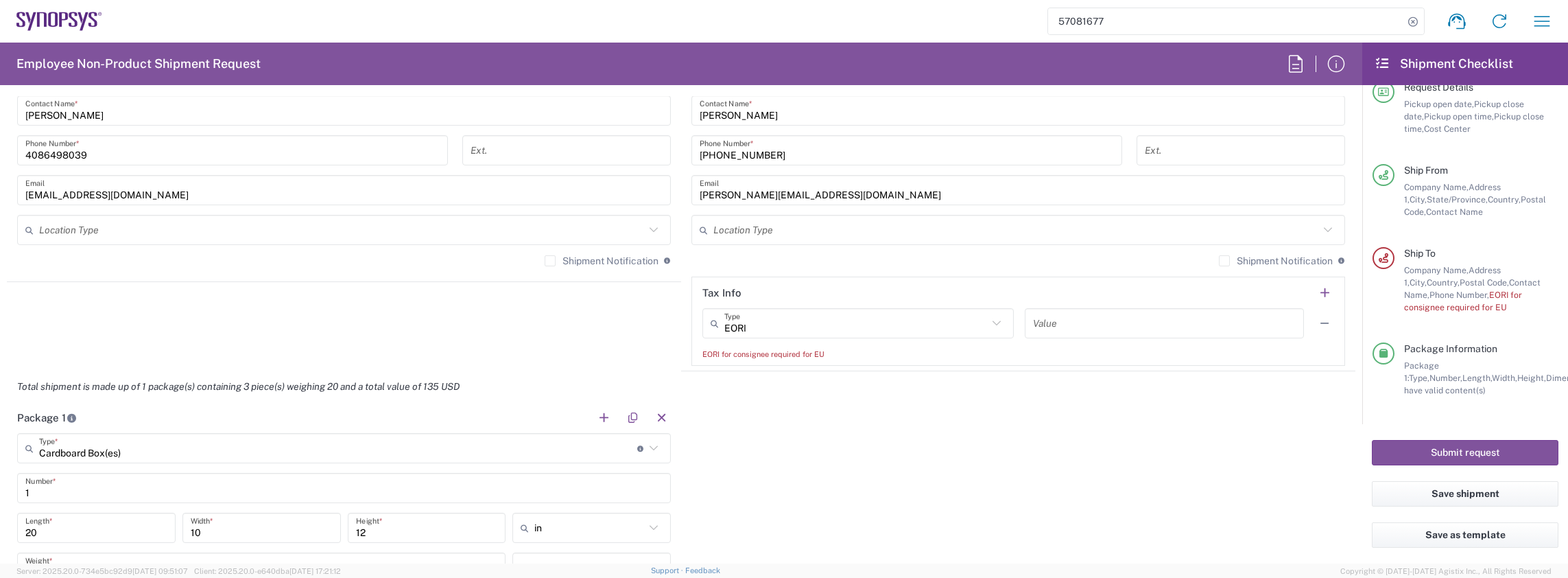
click at [1097, 319] on input "text" at bounding box center [1165, 323] width 263 height 24
click at [1064, 324] on input "text" at bounding box center [1165, 323] width 263 height 24
paste input "SE556308280801"
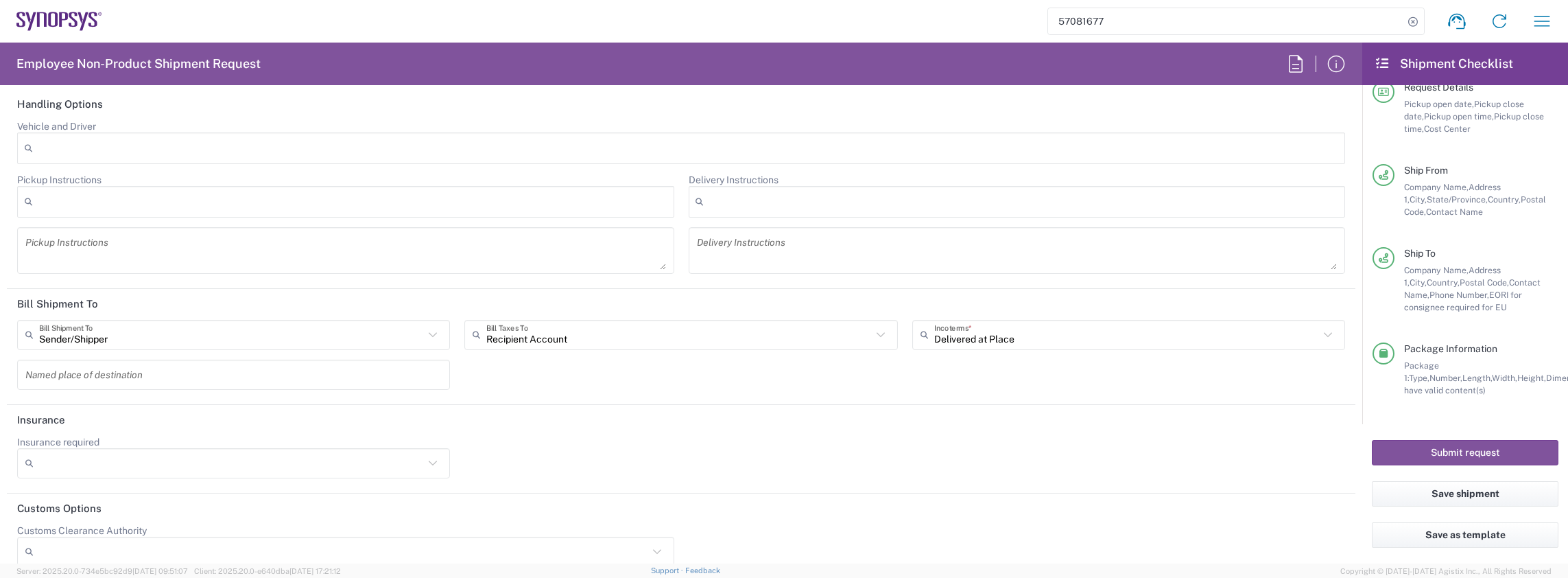
scroll to position [1887, 0]
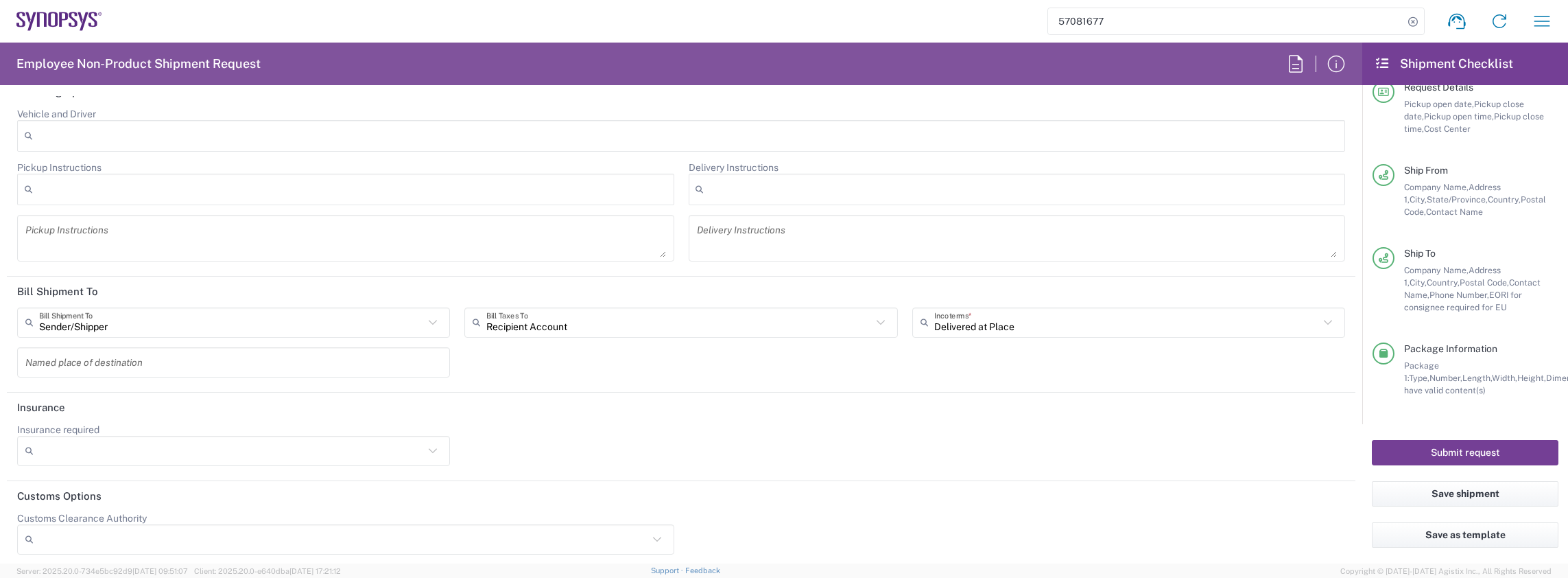
type input "SE556308280801"
click at [1453, 447] on button "Submit request" at bounding box center [1465, 452] width 187 height 26
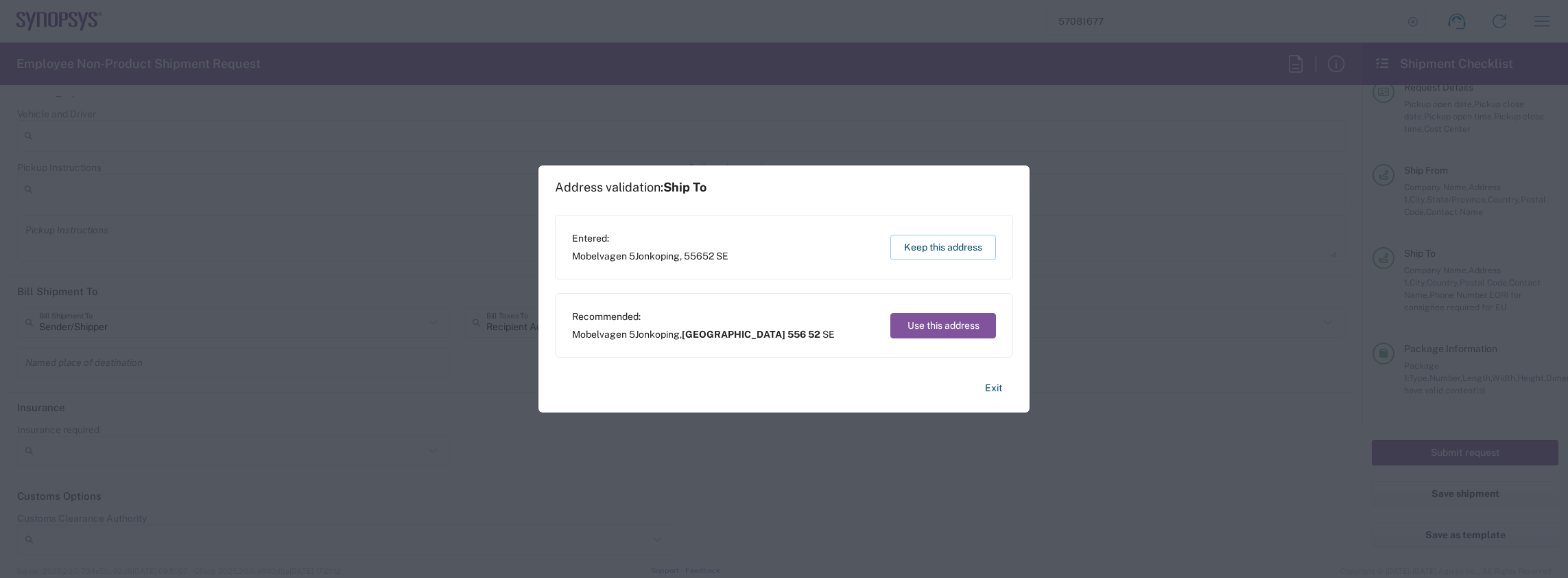
click at [635, 336] on span "Mobelvagen 5 Jonkoping , Jönköpings län 556 52 SE" at bounding box center [703, 333] width 263 height 12
click at [928, 329] on button "Use this address" at bounding box center [943, 325] width 105 height 26
type input "Jönköpings län"
type input "556 52"
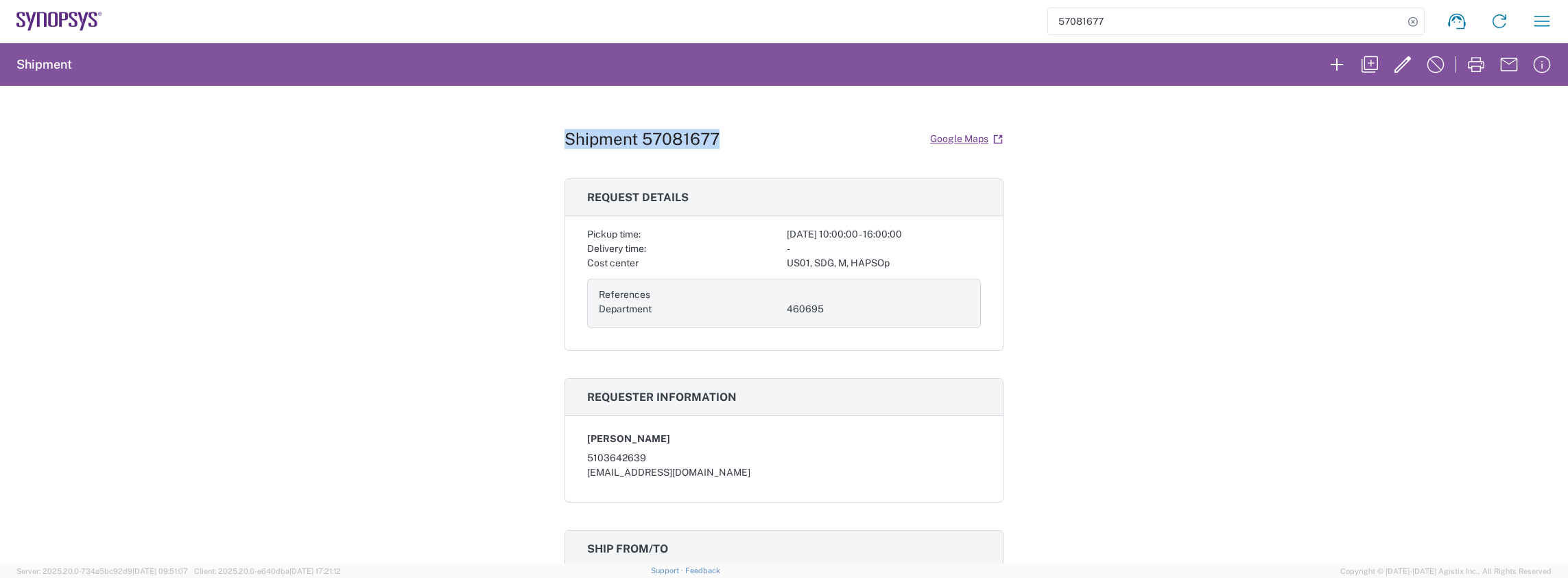
drag, startPoint x: 720, startPoint y: 133, endPoint x: 564, endPoint y: 133, distance: 156.0
click at [565, 133] on div "Shipment 57081677 Google Maps" at bounding box center [784, 138] width 439 height 24
copy h1 "Shipment 57081677"
click at [1122, 263] on div "Shipment 57081677 Google Maps Request details Pickup time: 2025-10-09 10:00:00 …" at bounding box center [784, 324] width 1568 height 478
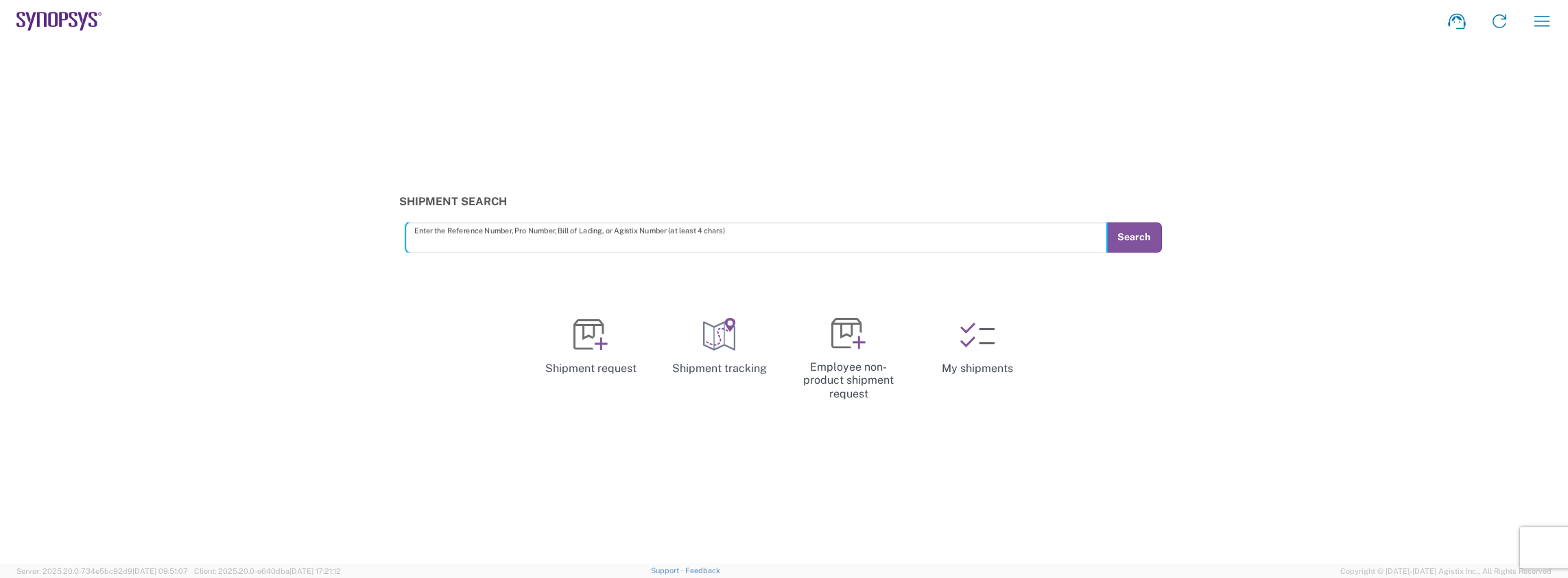
click at [630, 222] on div "Enter the Reference Number, Pro Number, Bill of Lading, or Agistix Number (at l…" at bounding box center [756, 237] width 700 height 30
click at [505, 243] on input "text" at bounding box center [756, 236] width 685 height 24
paste input "55284053"
type input "55284053"
click at [1142, 240] on button "Search" at bounding box center [1133, 237] width 56 height 30
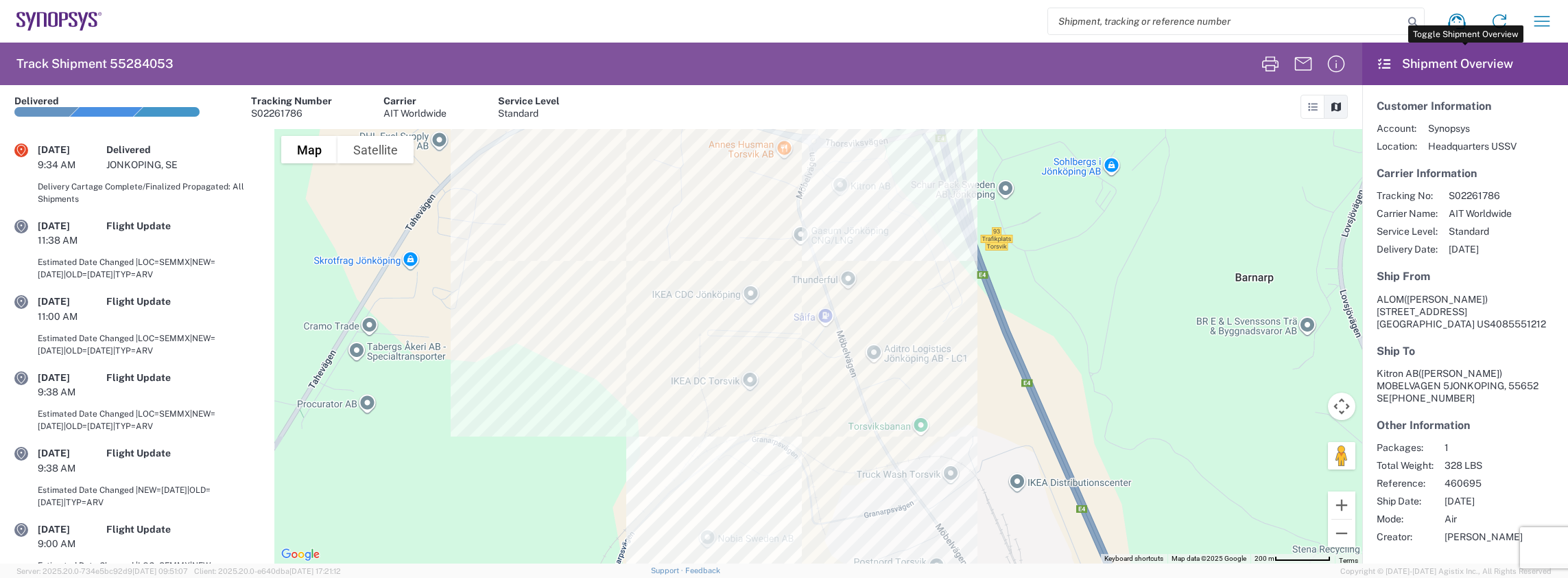
click at [1439, 58] on header "Shipment Overview" at bounding box center [1465, 64] width 206 height 43
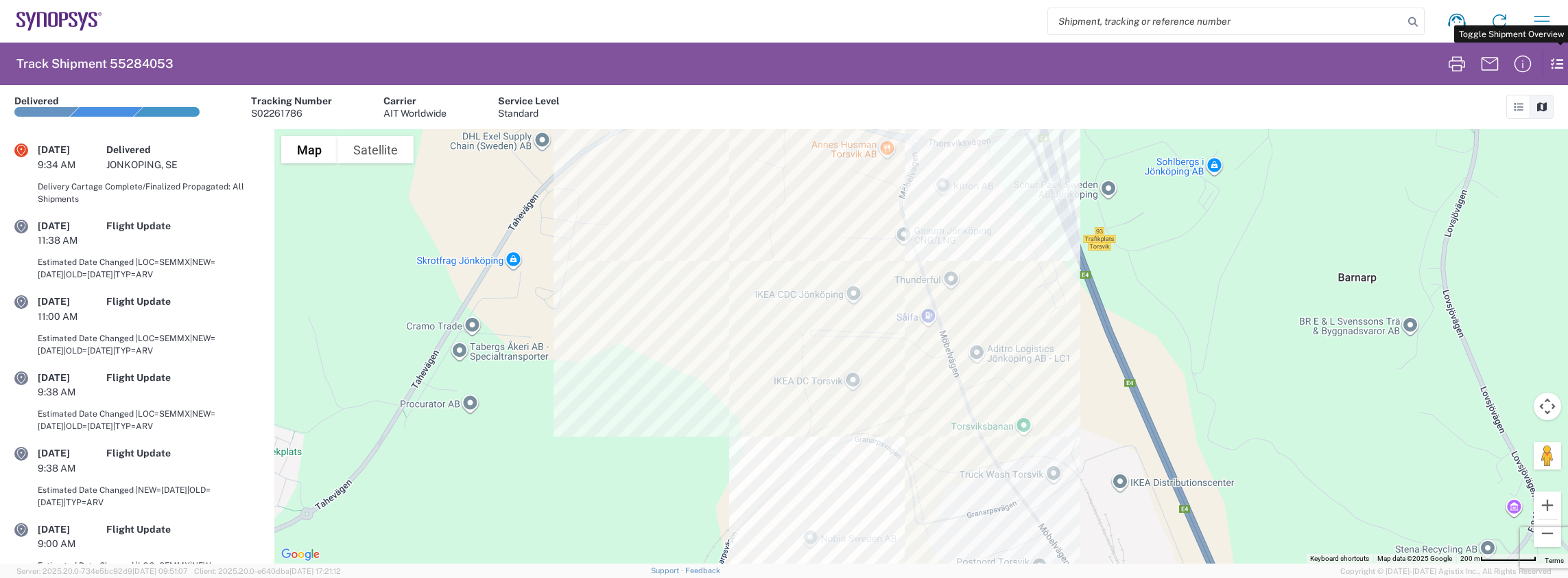
click at [1559, 67] on icon at bounding box center [1550, 63] width 16 height 27
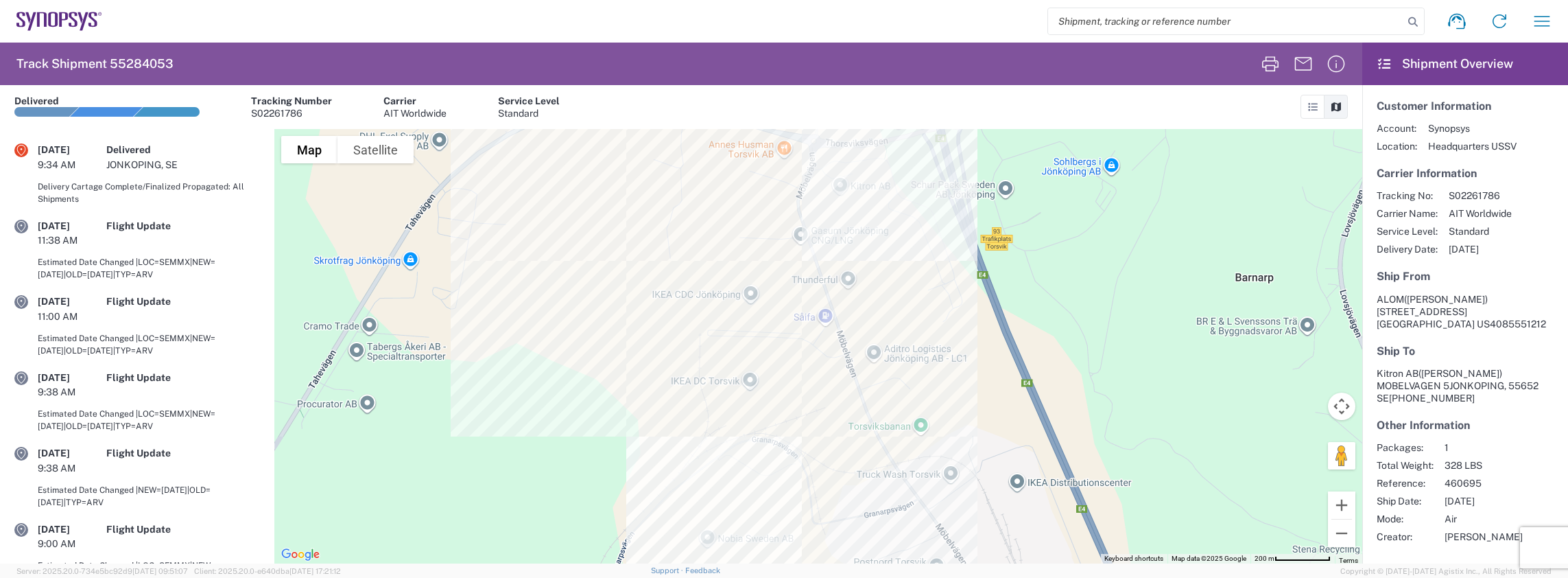
click at [1105, 19] on input "search" at bounding box center [1226, 21] width 356 height 26
paste input "55284053"
type input "55284053"
click at [1411, 21] on icon at bounding box center [1412, 21] width 19 height 19
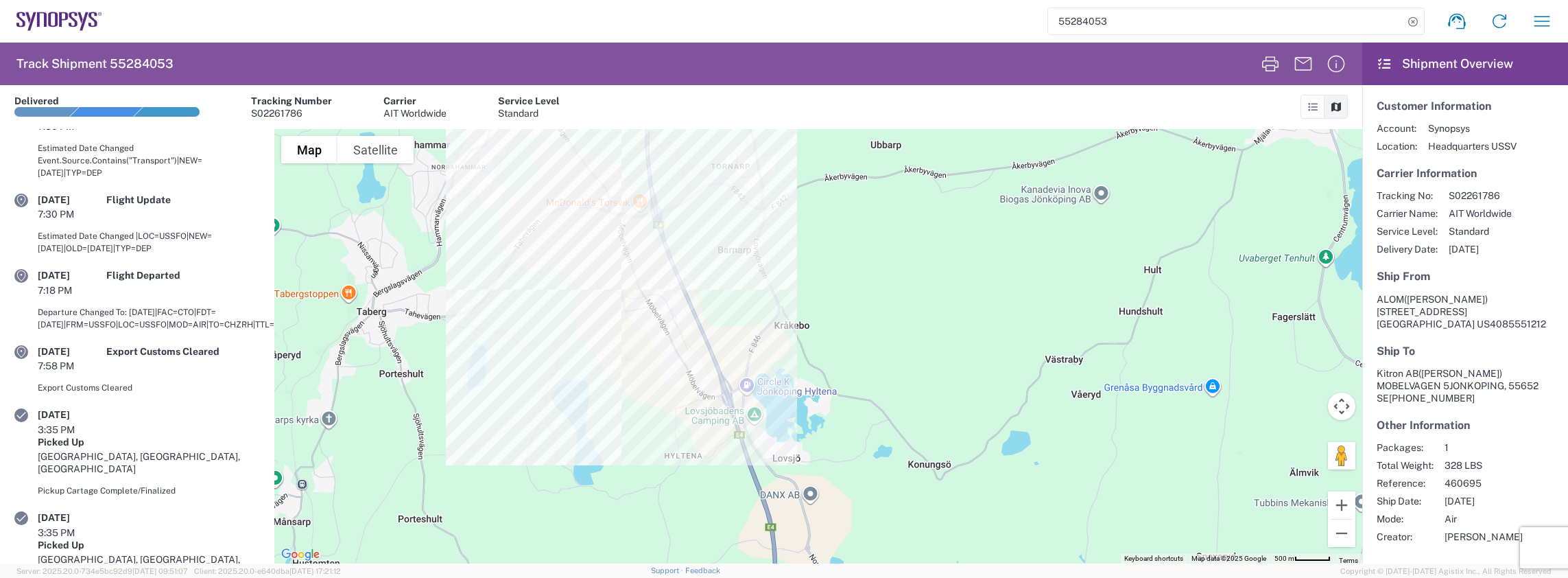
scroll to position [1297, 0]
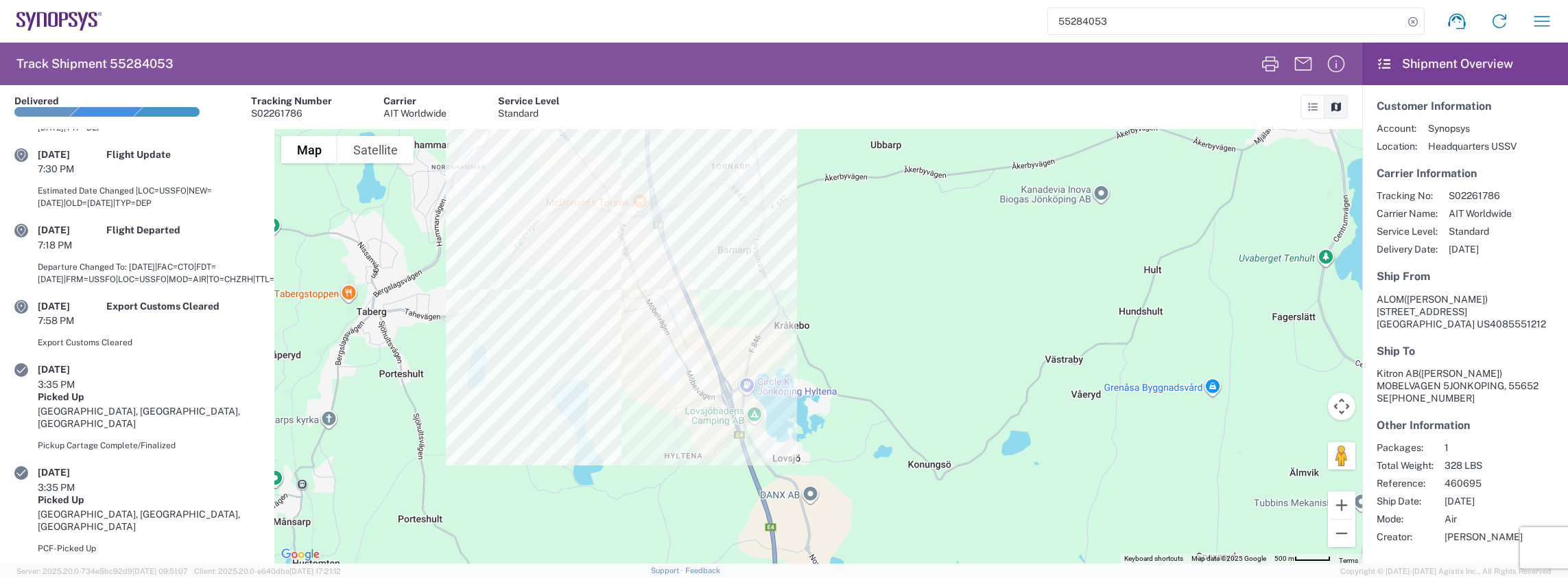
click at [1520, 296] on address "ALOM (Esmeralda Madriz) 48105 WARM SPRINGS BLVD FREMONT, CA 94539 US 4085551212" at bounding box center [1465, 311] width 177 height 37
